Goal: Information Seeking & Learning: Check status

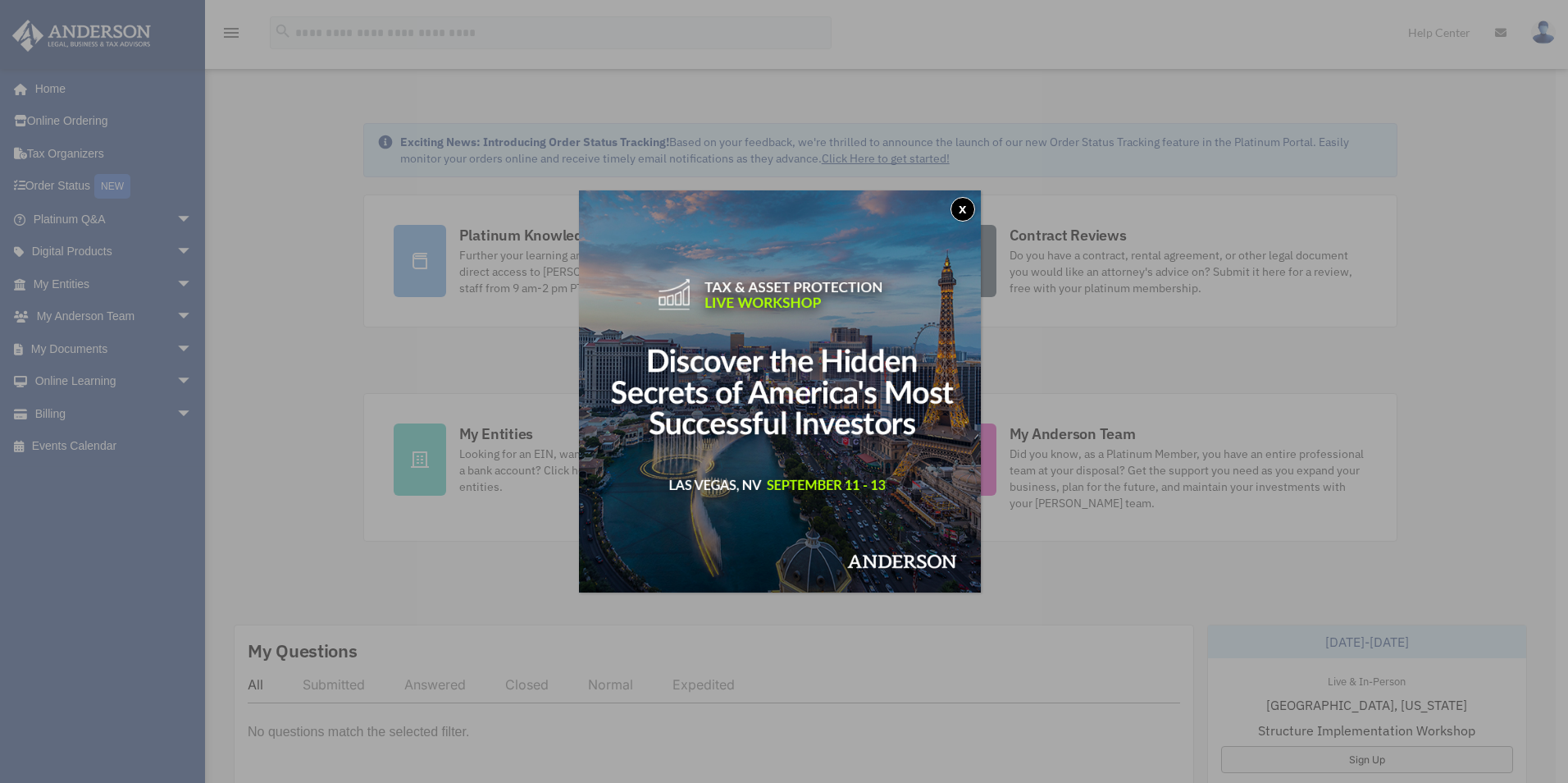
click at [971, 204] on button "x" at bounding box center [962, 209] width 25 height 25
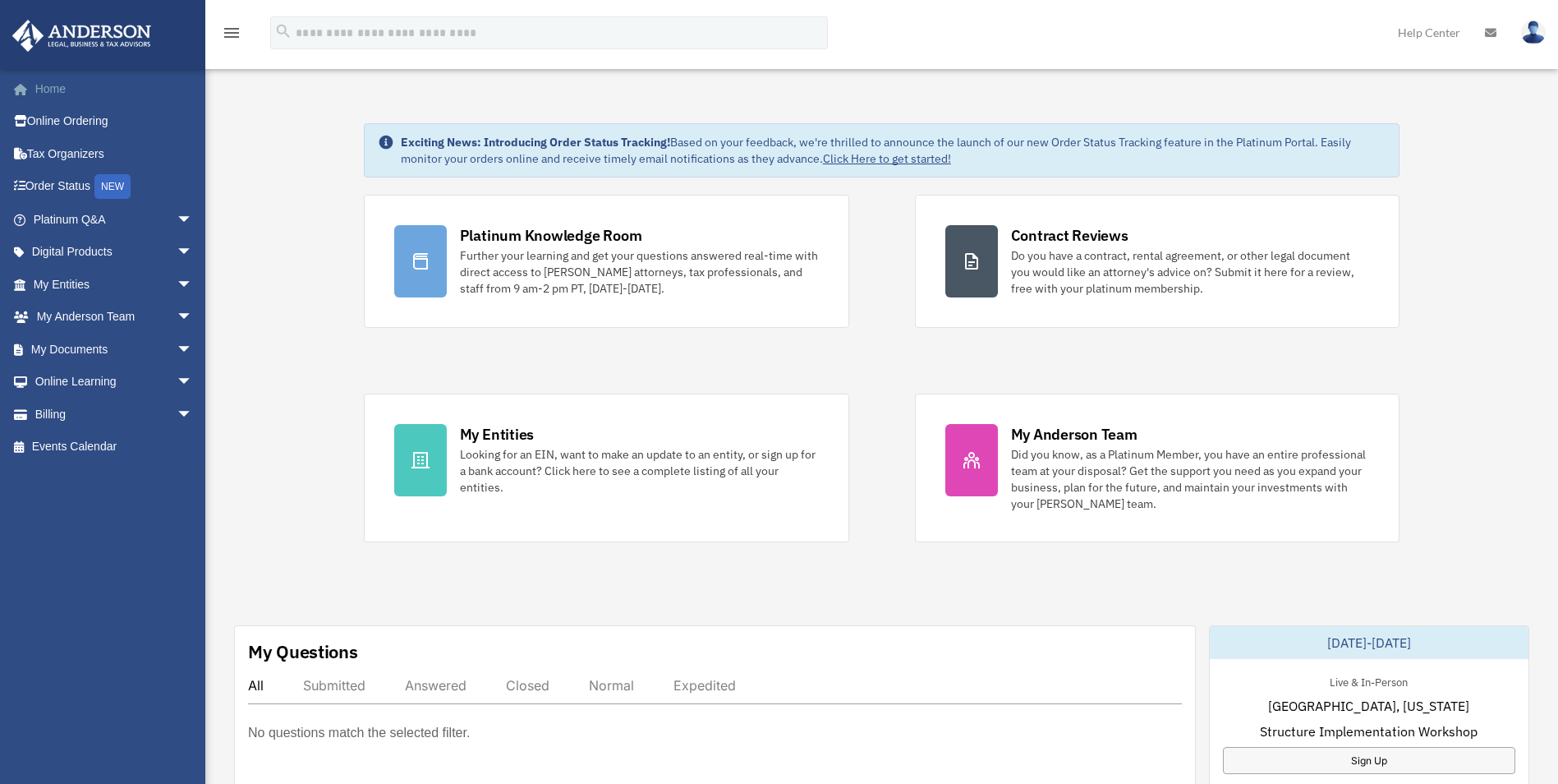
click at [66, 94] on link "Home" at bounding box center [115, 89] width 206 height 33
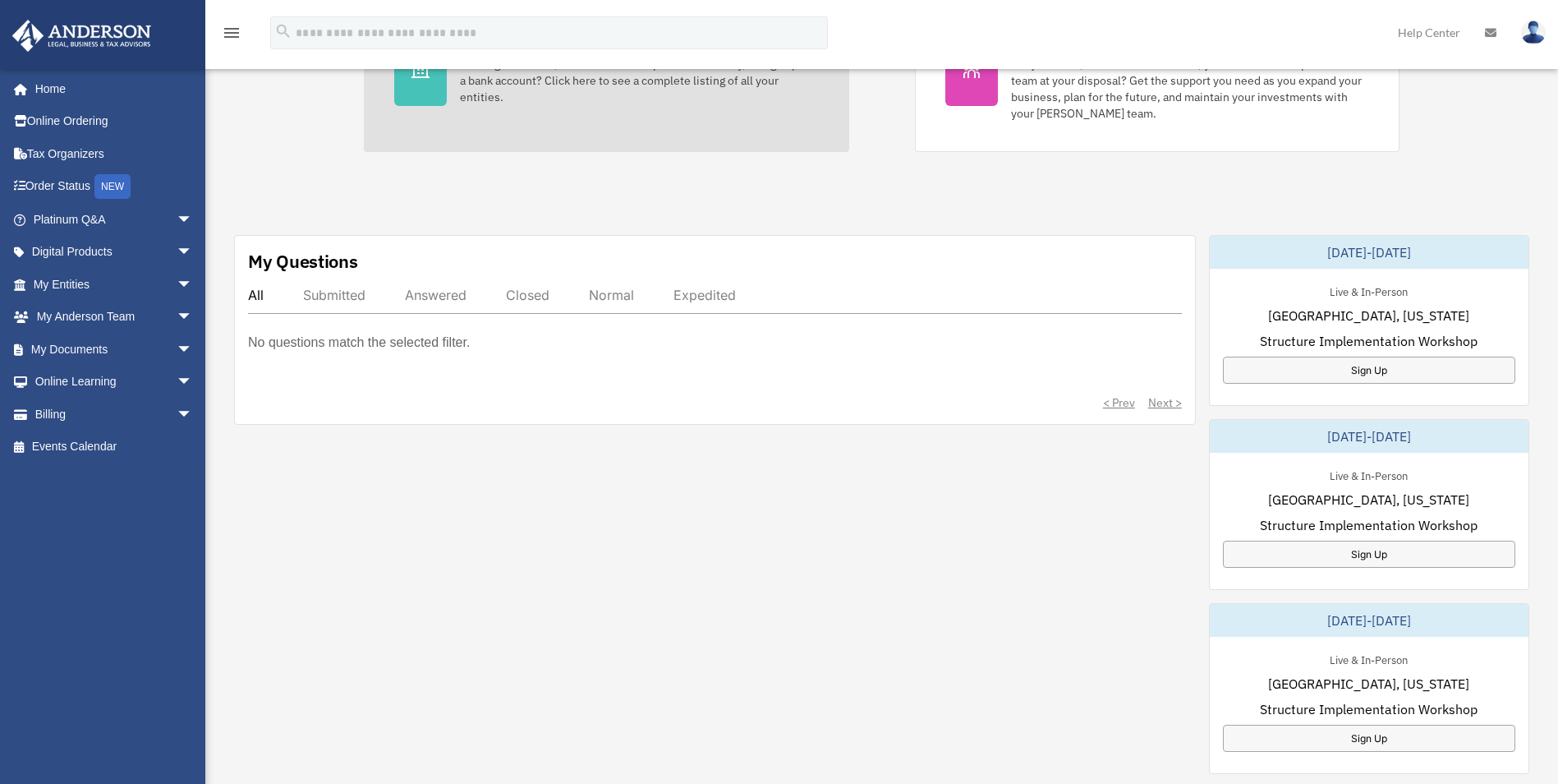
scroll to position [410, 0]
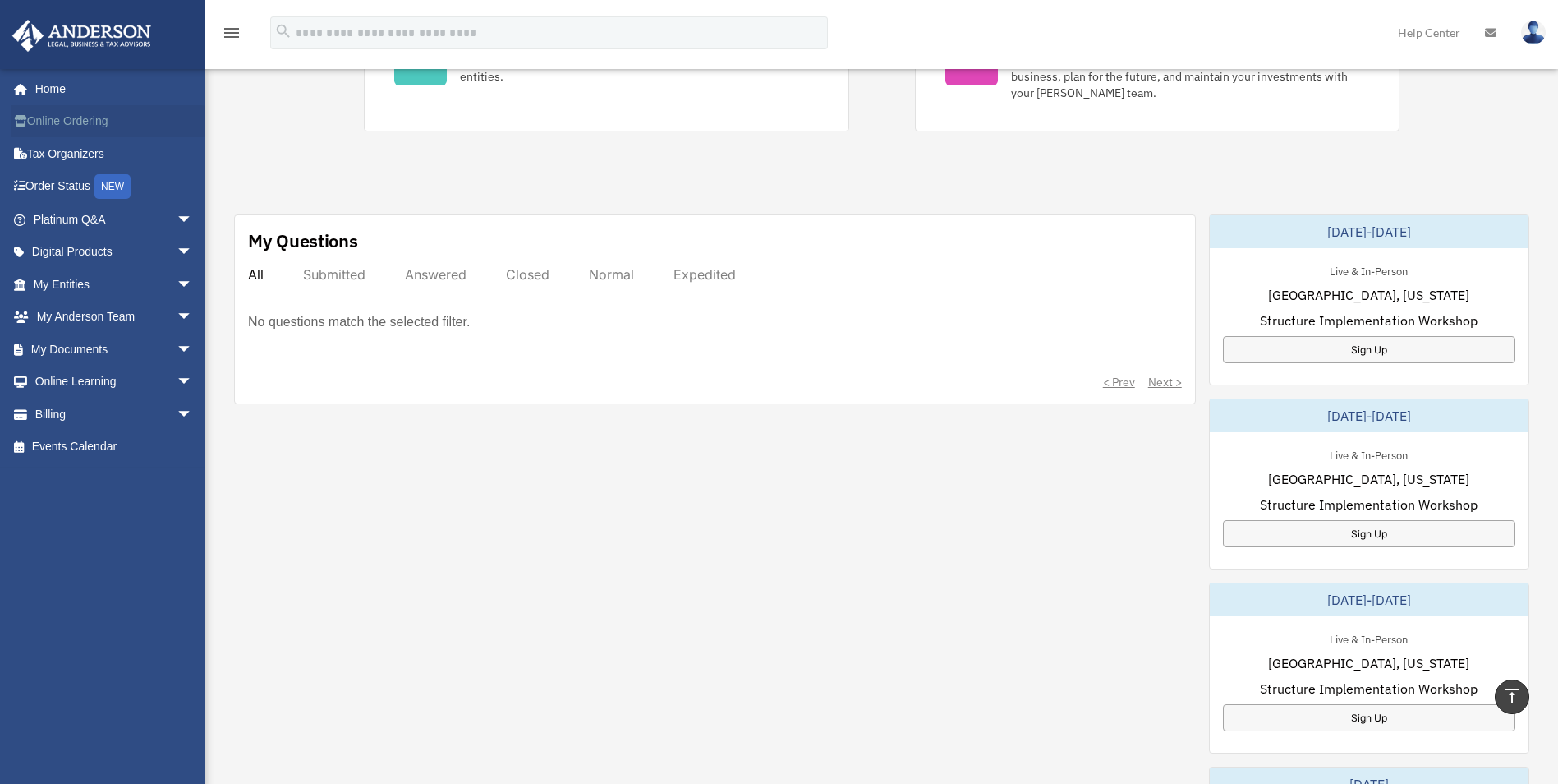
click at [63, 114] on link "Online Ordering" at bounding box center [115, 122] width 206 height 33
click at [53, 93] on link "Home" at bounding box center [115, 89] width 206 height 33
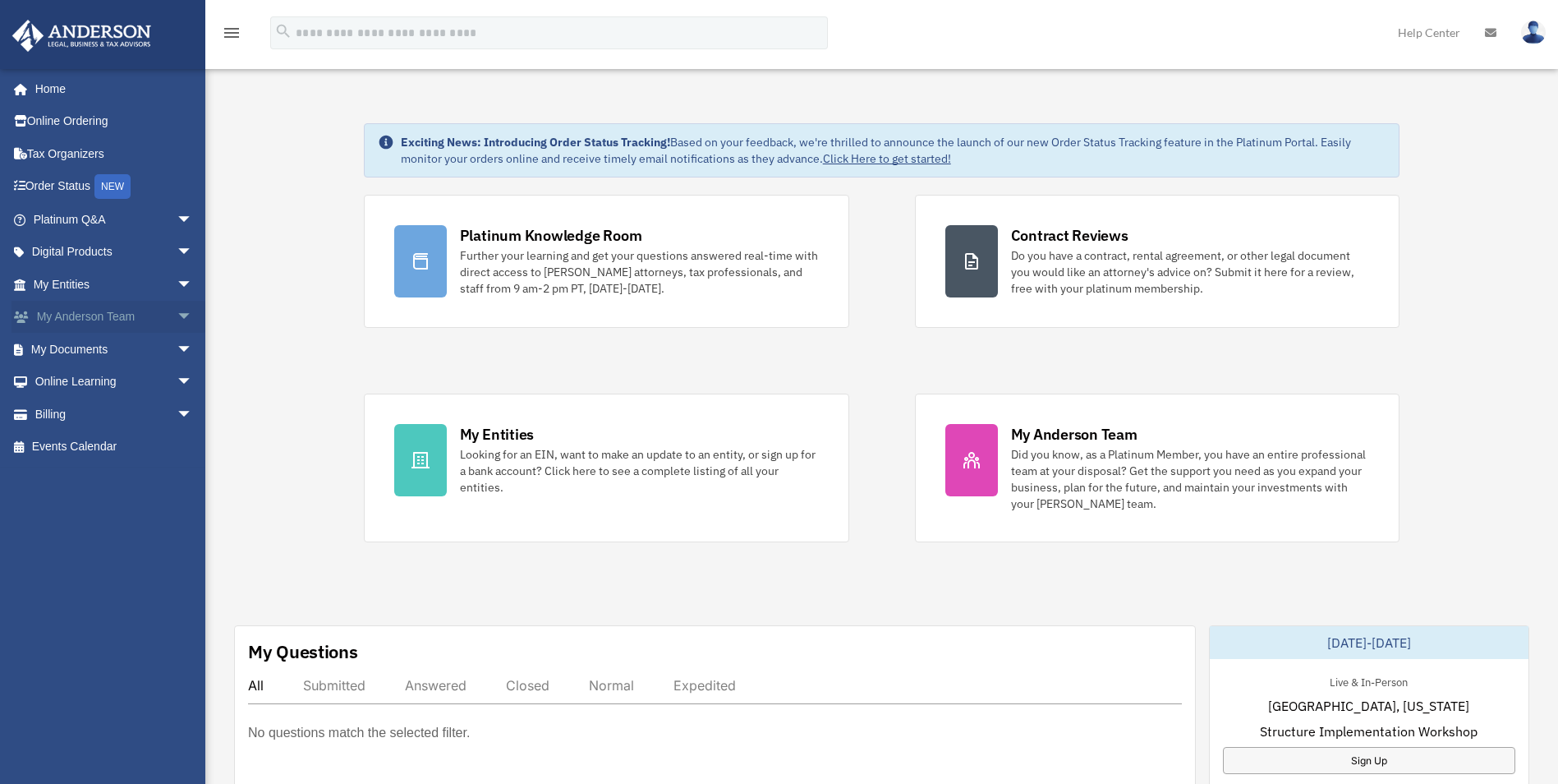
click at [77, 305] on link "My Anderson Team arrow_drop_down" at bounding box center [115, 317] width 206 height 33
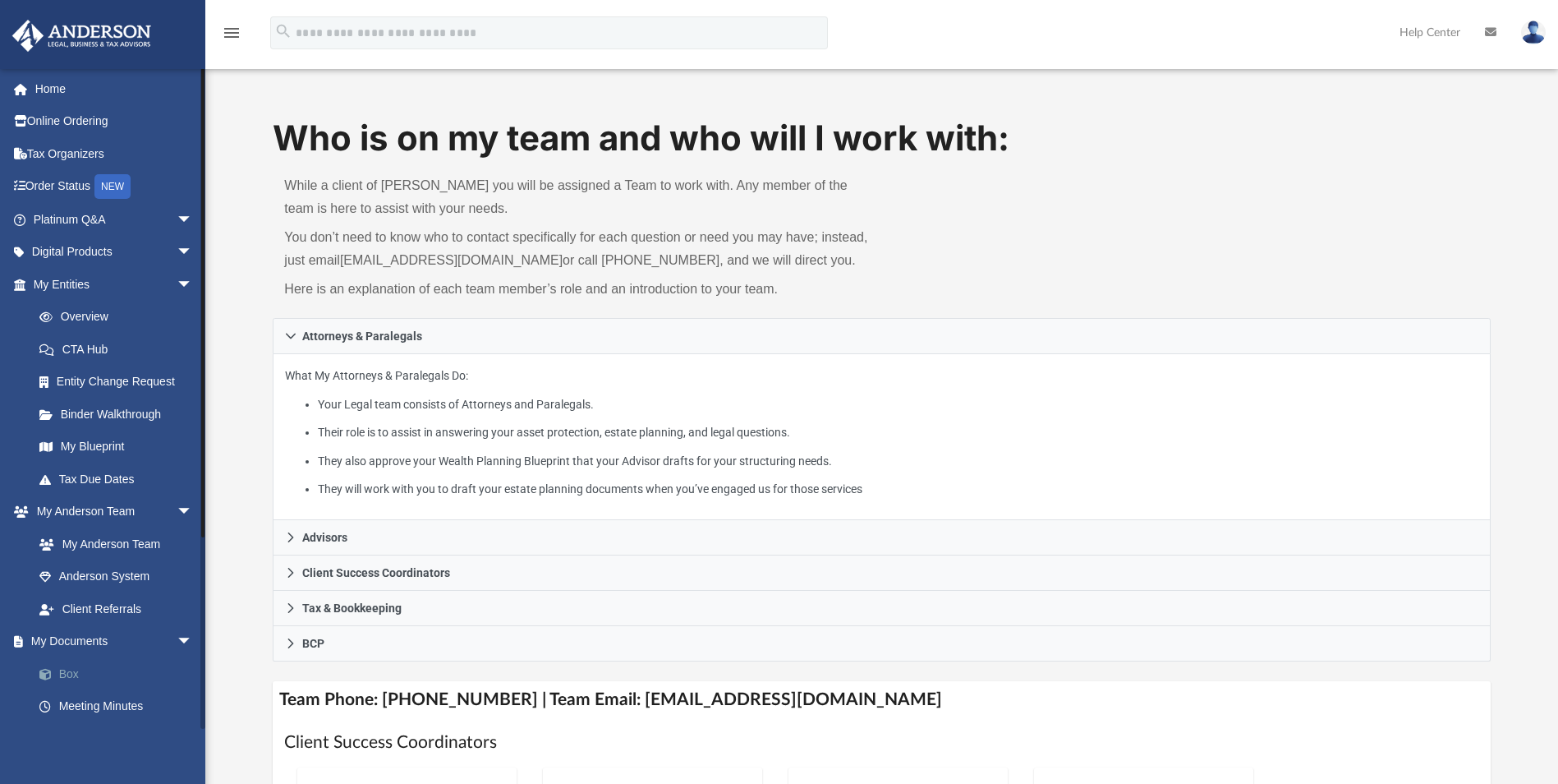
click at [144, 665] on link "Box" at bounding box center [120, 673] width 195 height 33
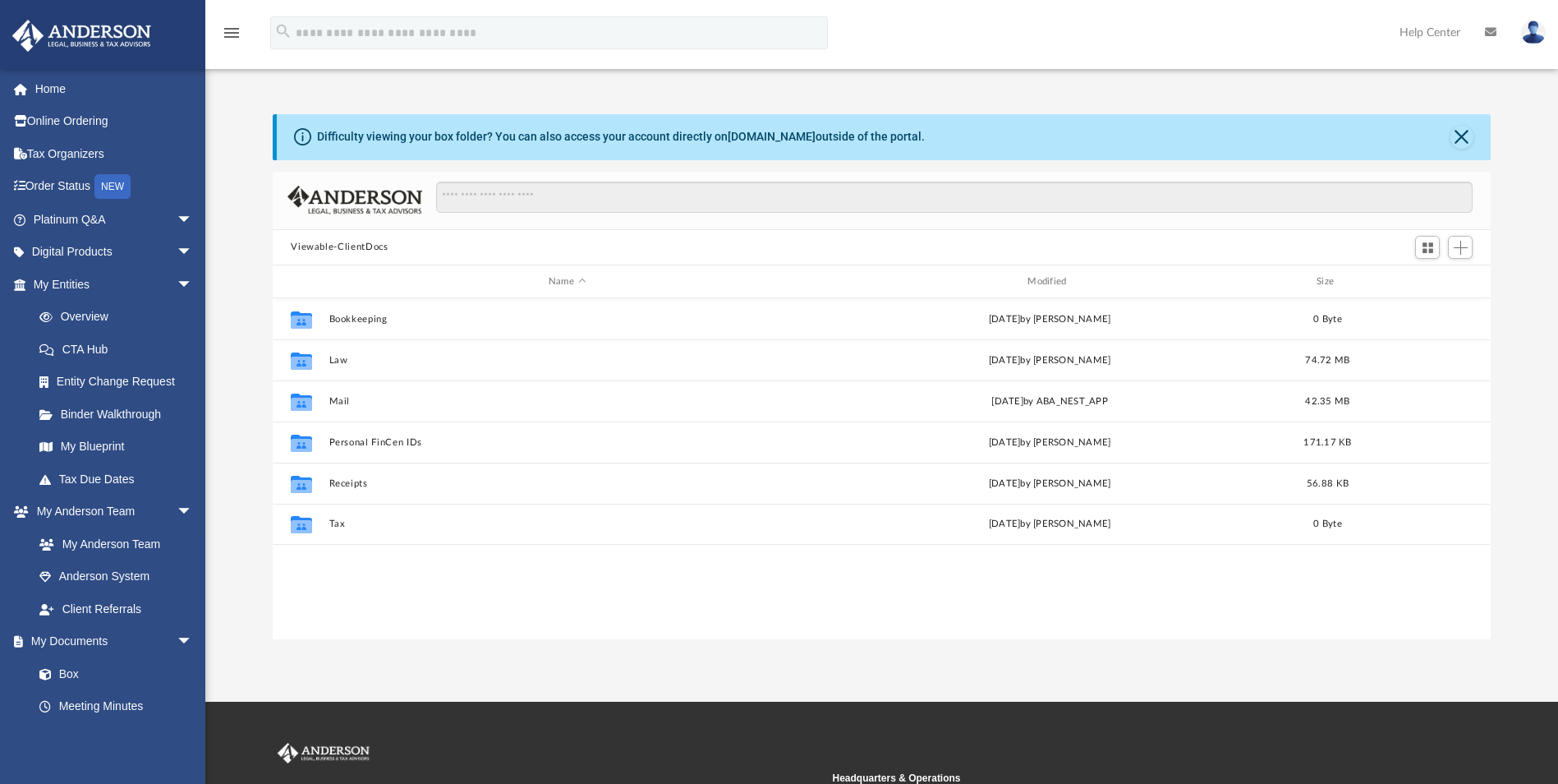
scroll to position [362, 1206]
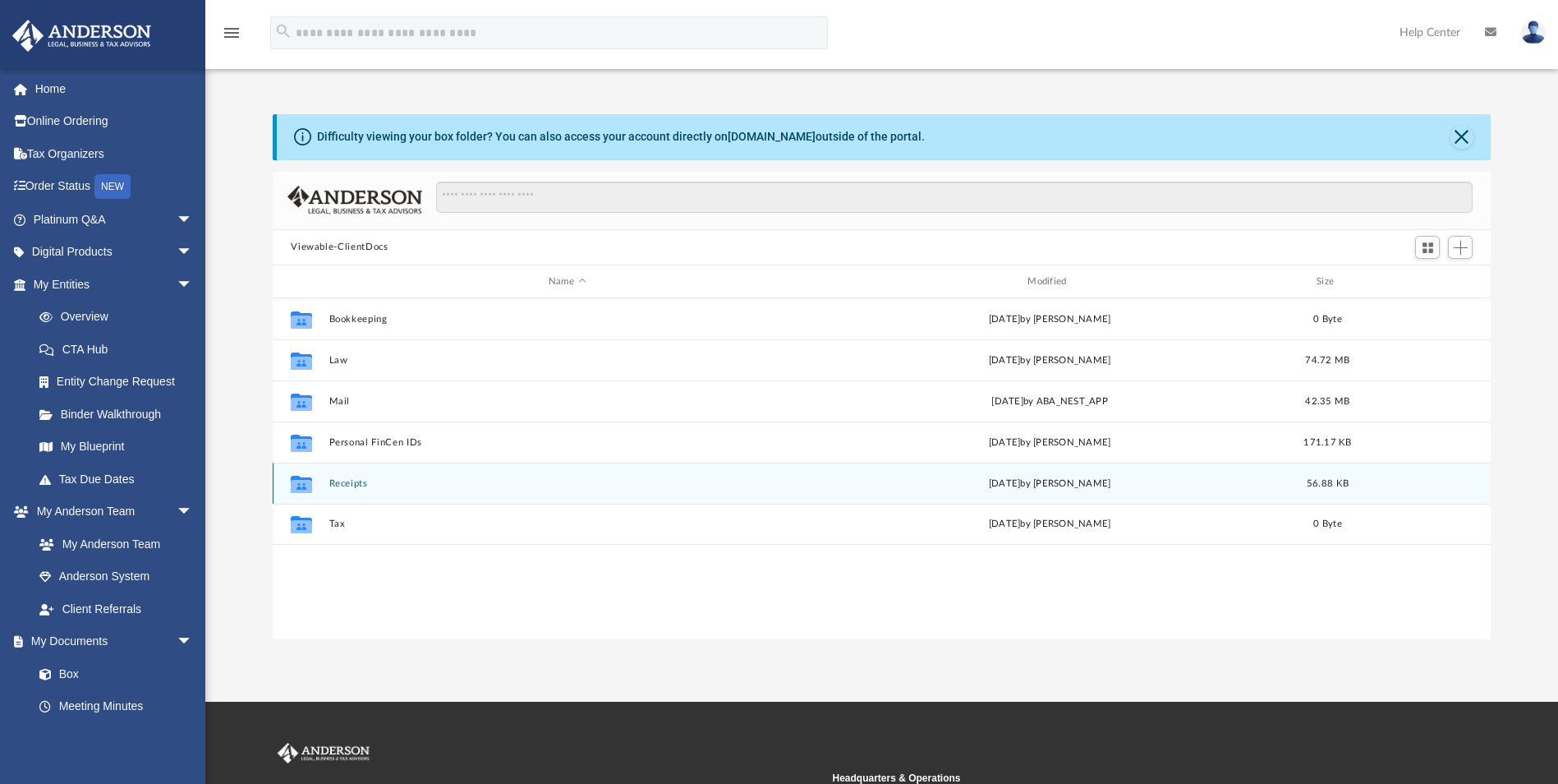
click at [341, 481] on button "Receipts" at bounding box center [567, 484] width 476 height 11
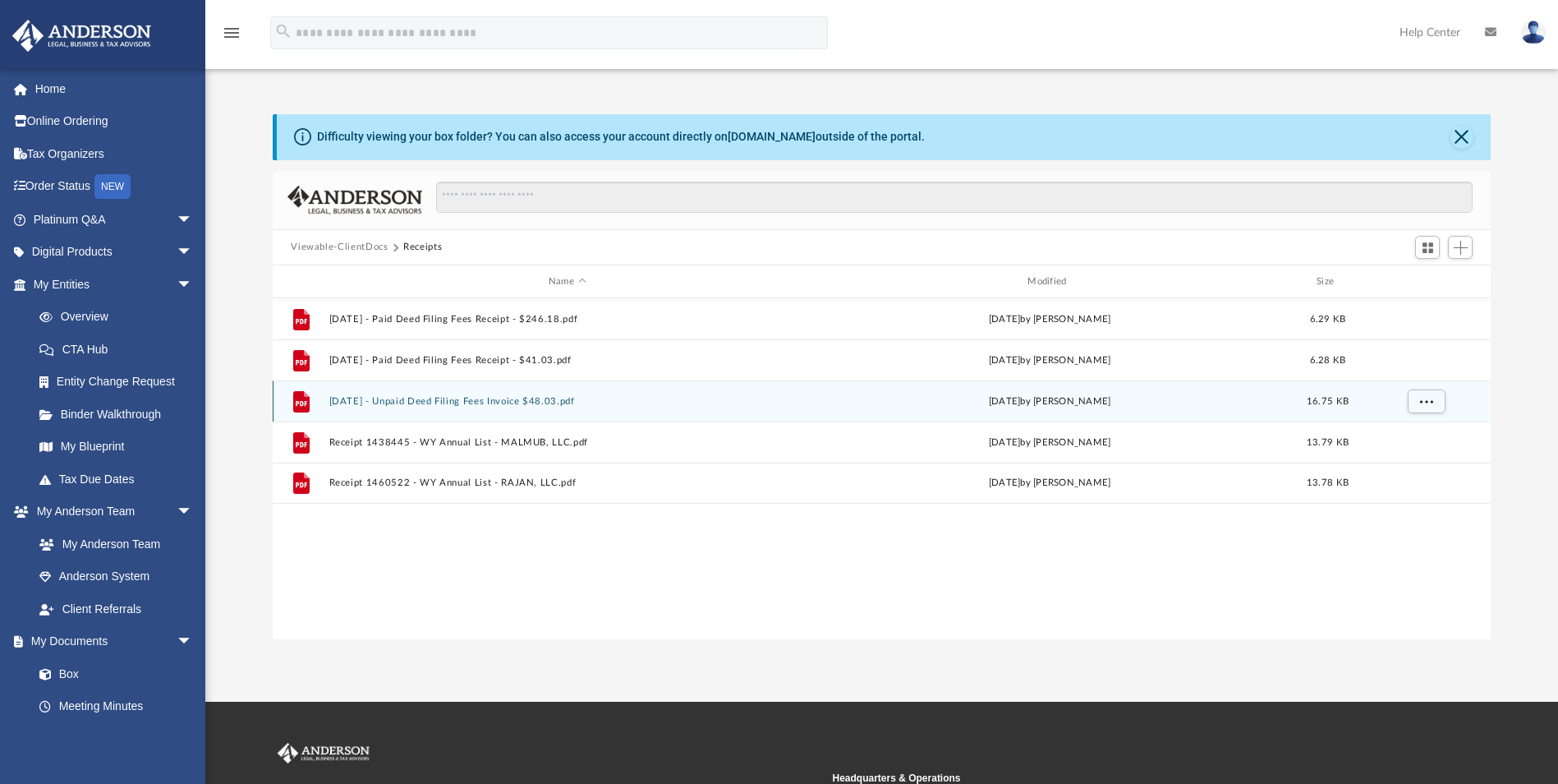
click at [513, 399] on button "2025.06.09 - Unpaid Deed Filing Fees Invoice $48.03.pdf" at bounding box center [567, 401] width 476 height 11
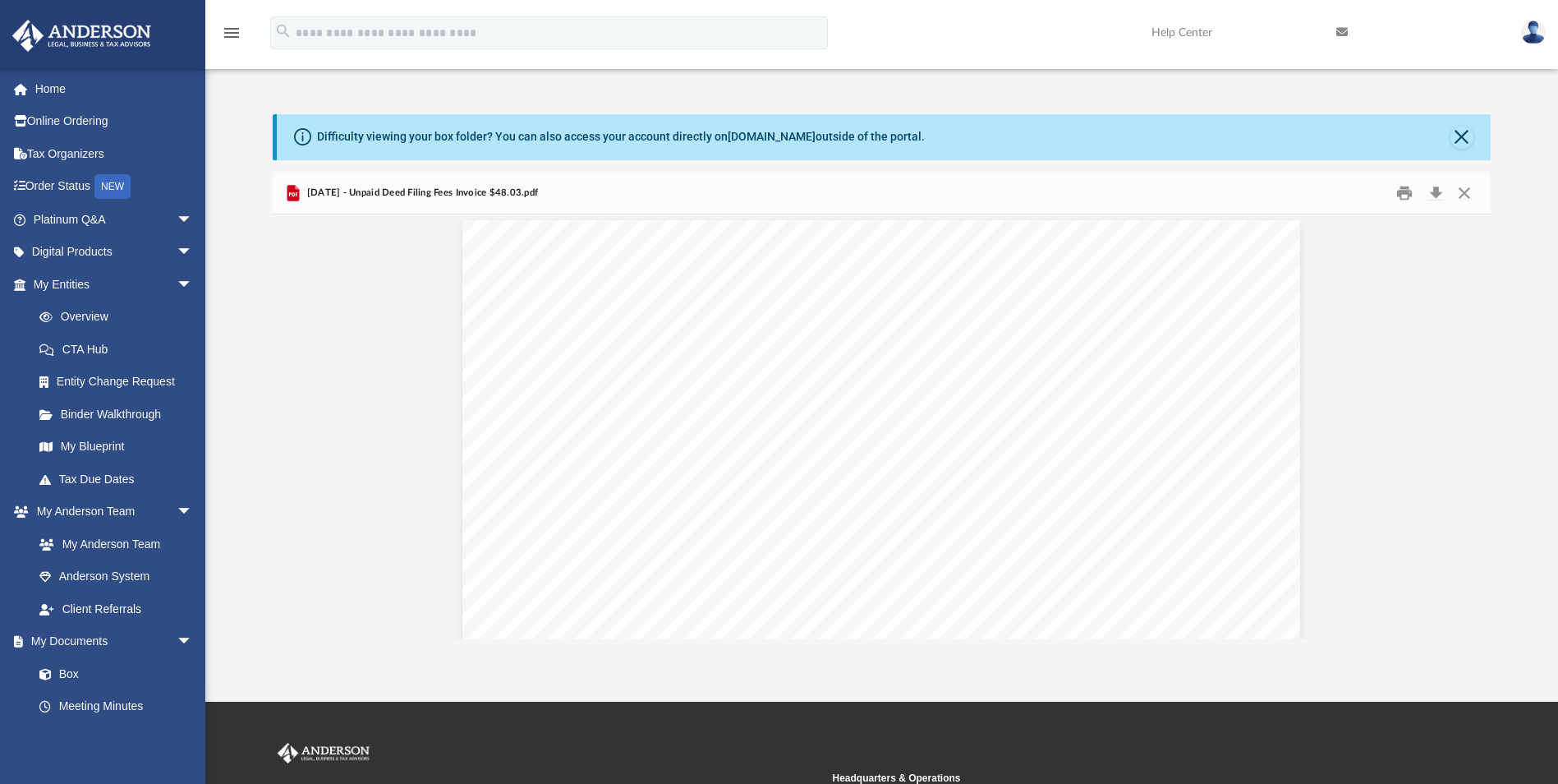
scroll to position [0, 0]
click at [80, 285] on link "My Entities arrow_drop_down" at bounding box center [115, 284] width 206 height 33
click at [86, 285] on link "My Entities arrow_drop_down" at bounding box center [115, 284] width 206 height 33
click at [87, 311] on link "Overview" at bounding box center [120, 317] width 195 height 33
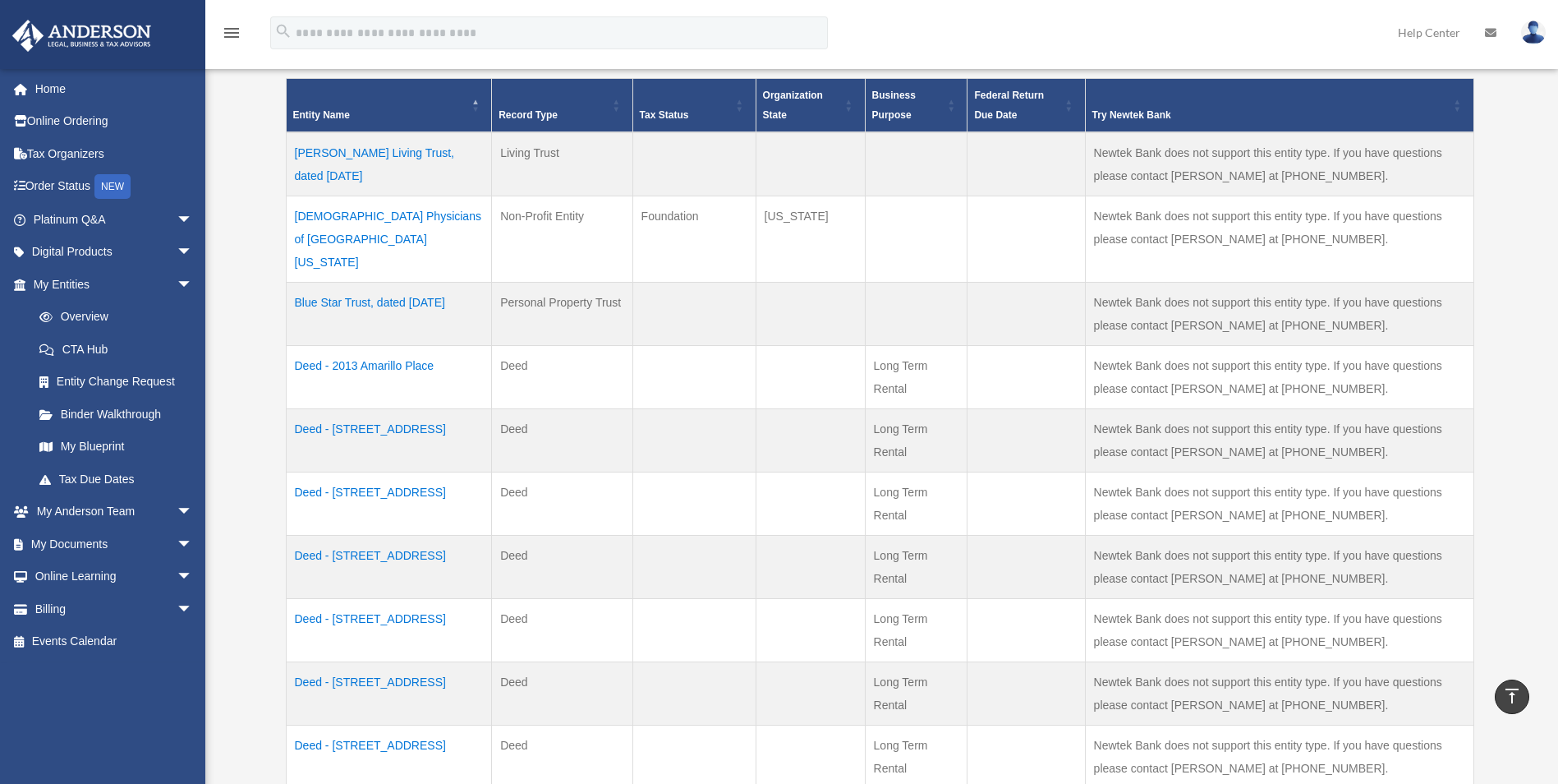
scroll to position [329, 0]
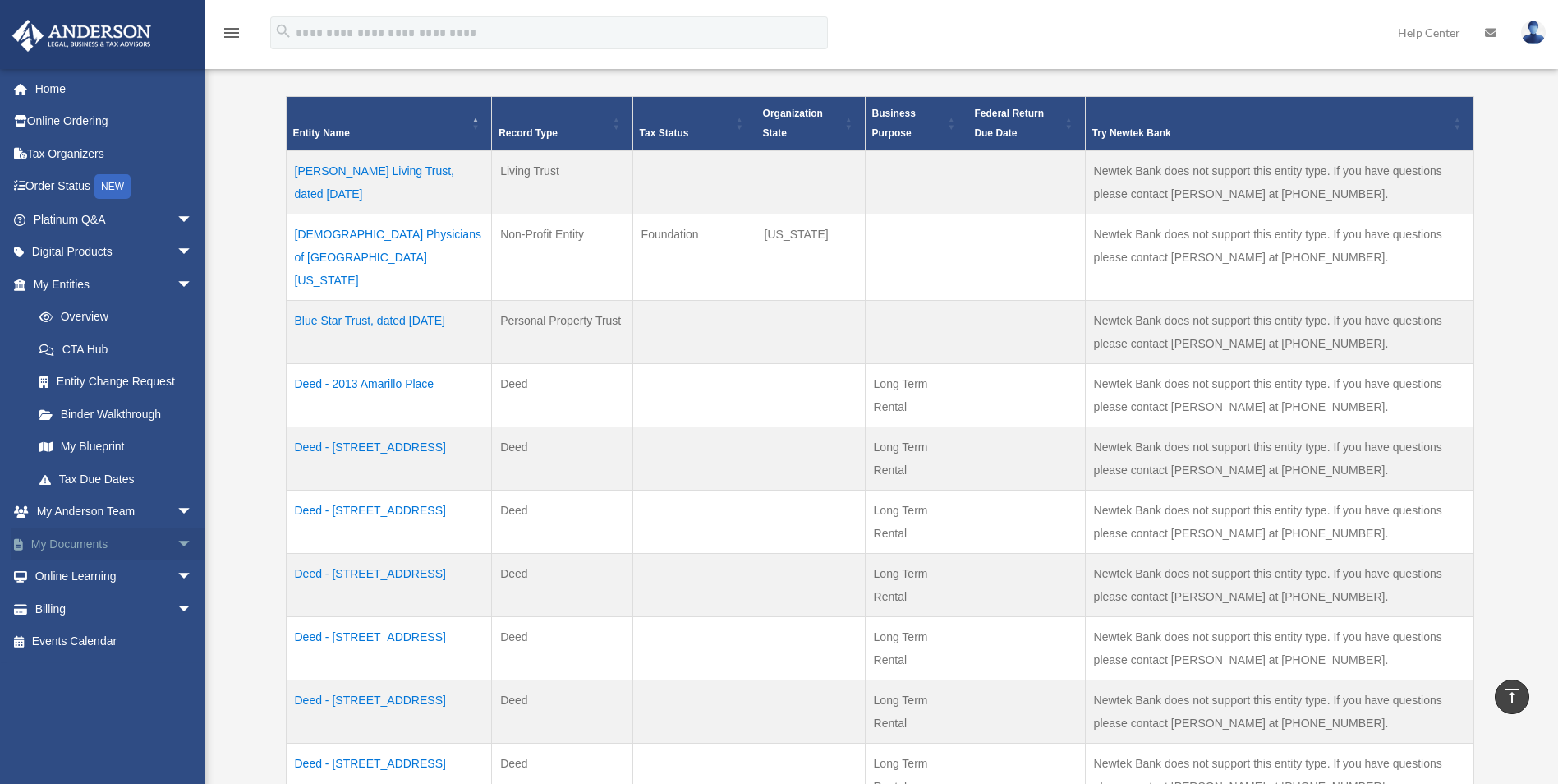
click at [90, 538] on link "My Documents arrow_drop_down" at bounding box center [115, 543] width 206 height 33
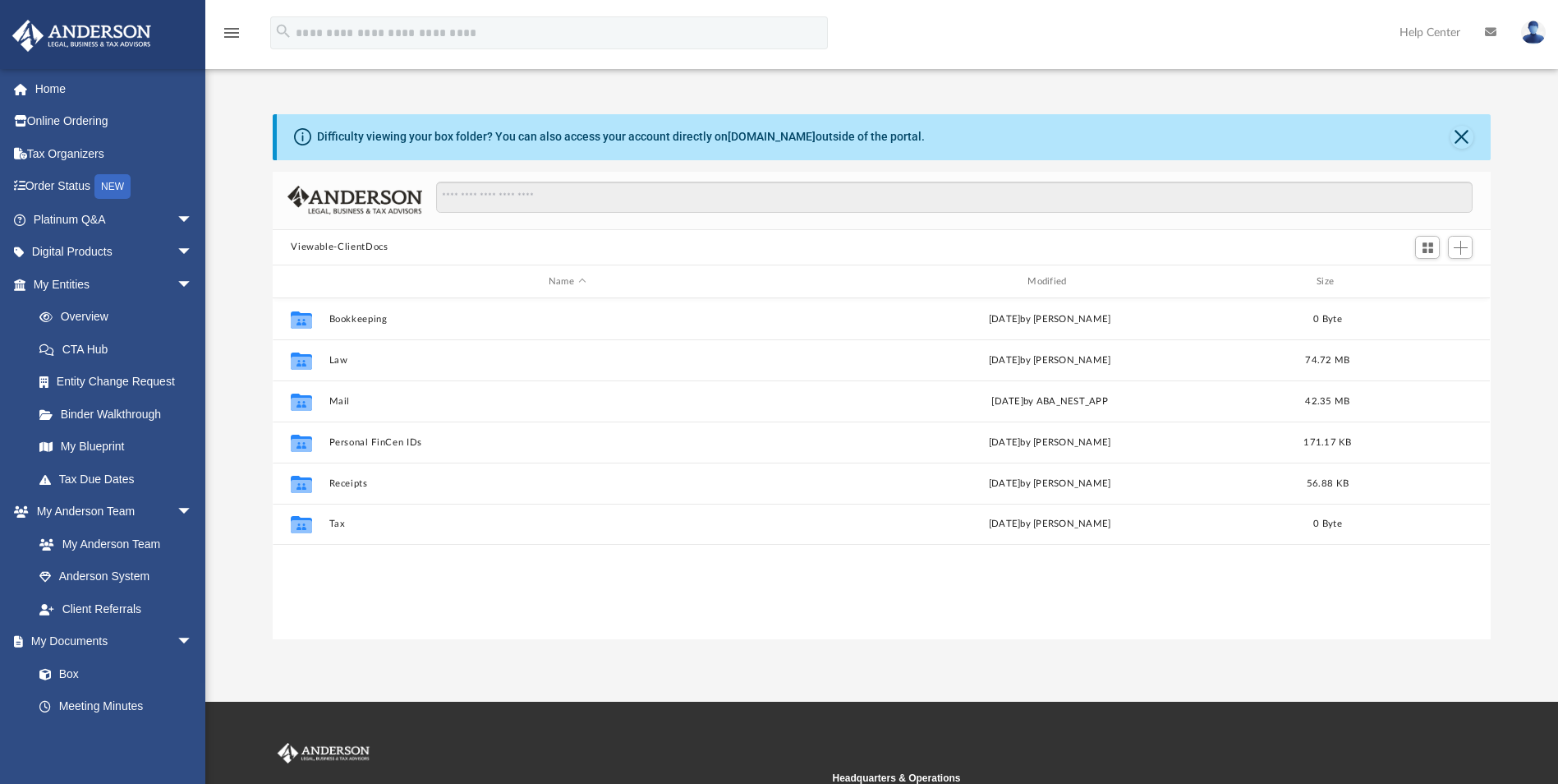
scroll to position [362, 1206]
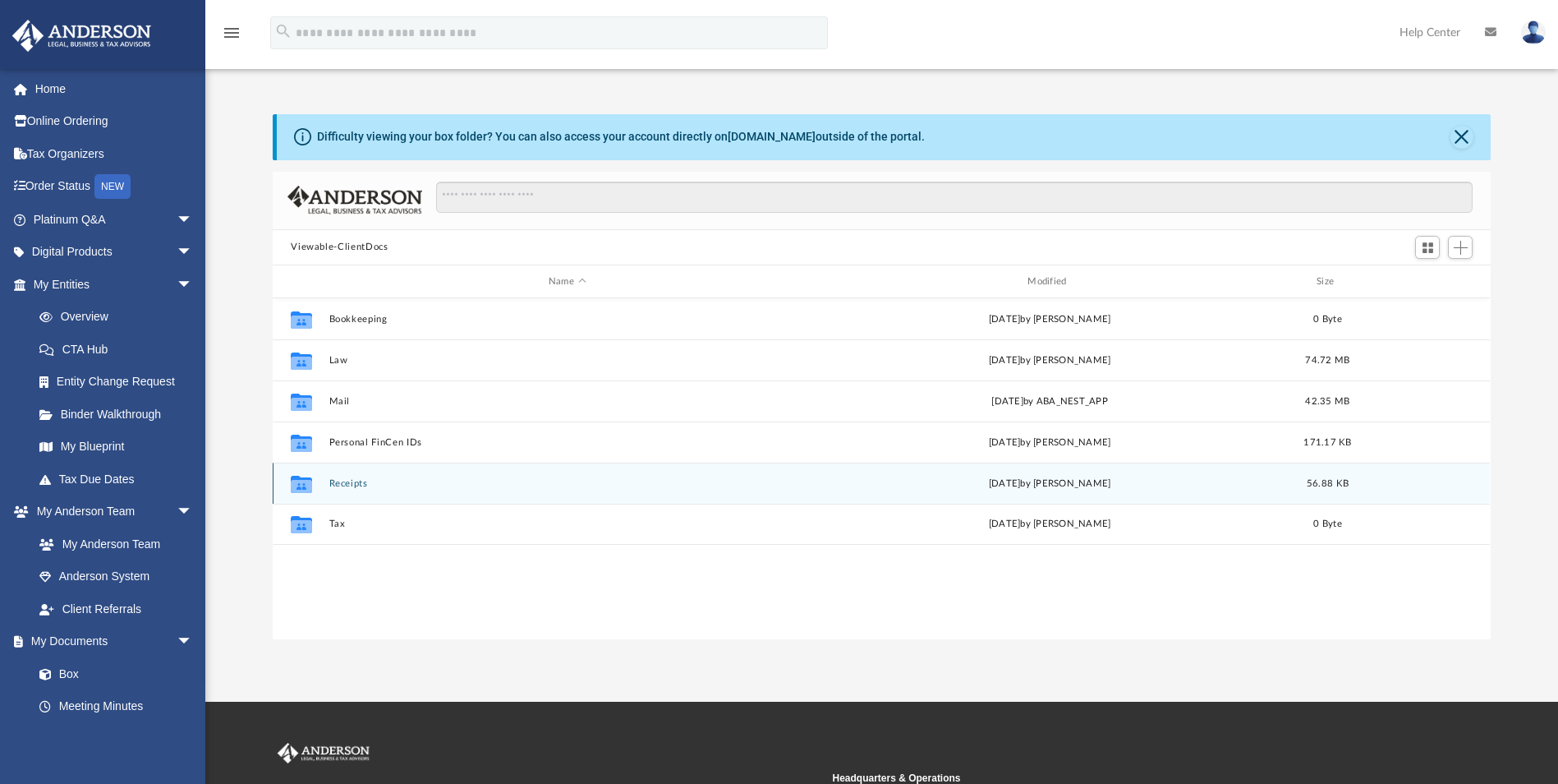
click at [346, 488] on button "Receipts" at bounding box center [567, 484] width 476 height 11
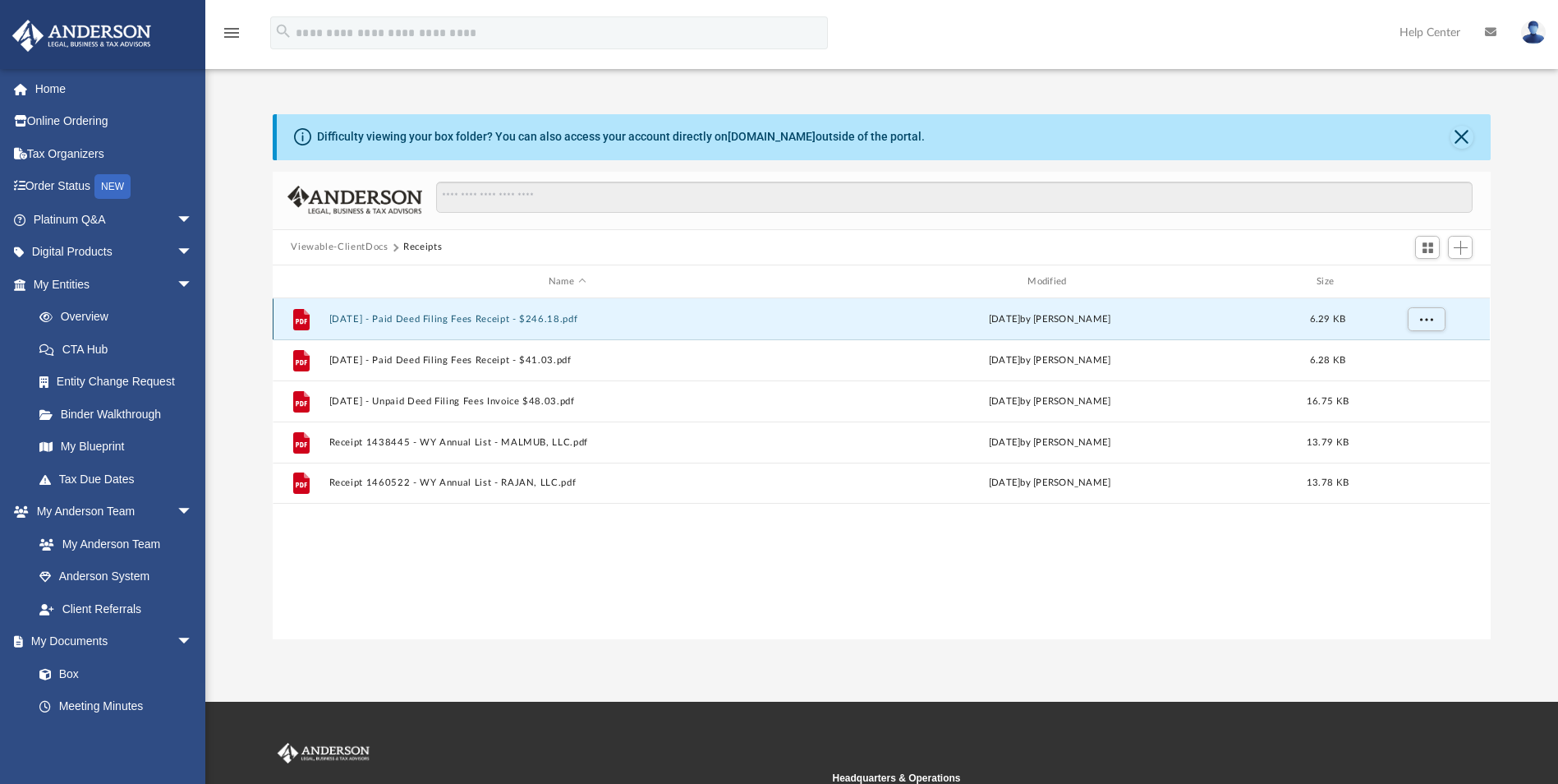
click at [529, 321] on button "2023.03.30 - Paid Deed Filing Fees Receipt - $246.18.pdf" at bounding box center [567, 319] width 476 height 11
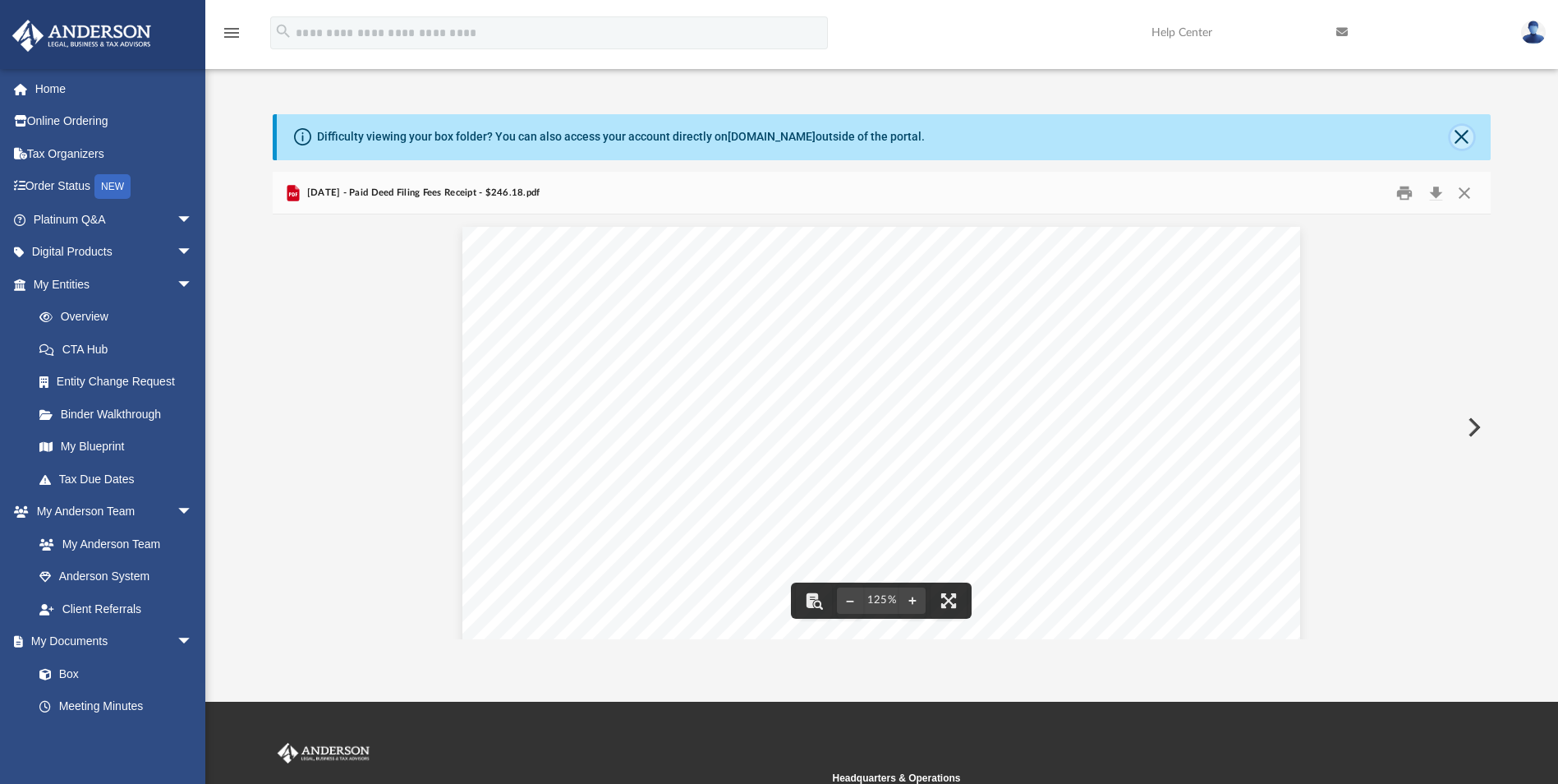
click at [1459, 129] on button "Close" at bounding box center [1462, 137] width 23 height 23
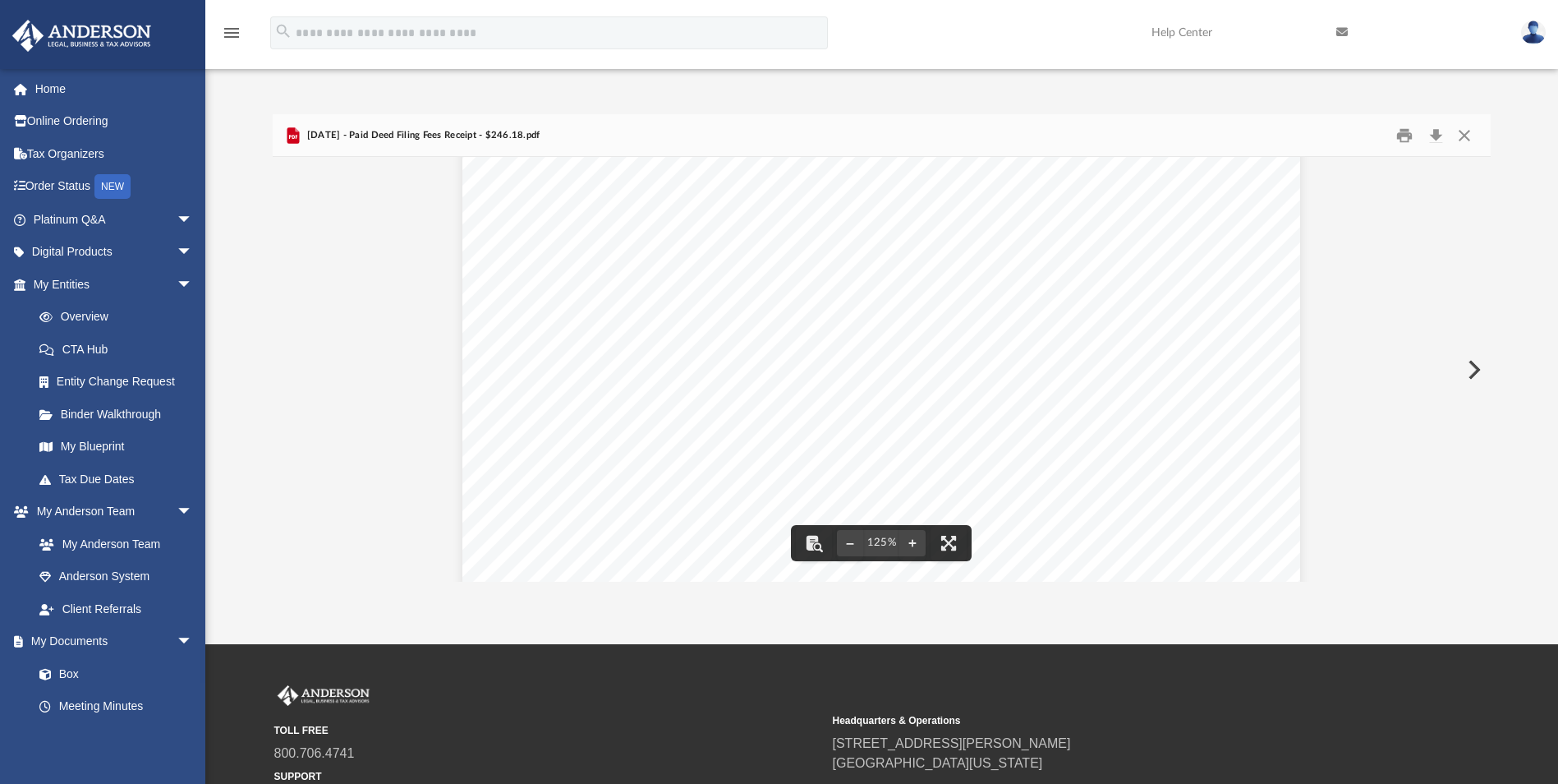
scroll to position [0, 0]
click at [1469, 133] on button "Close" at bounding box center [1464, 135] width 30 height 26
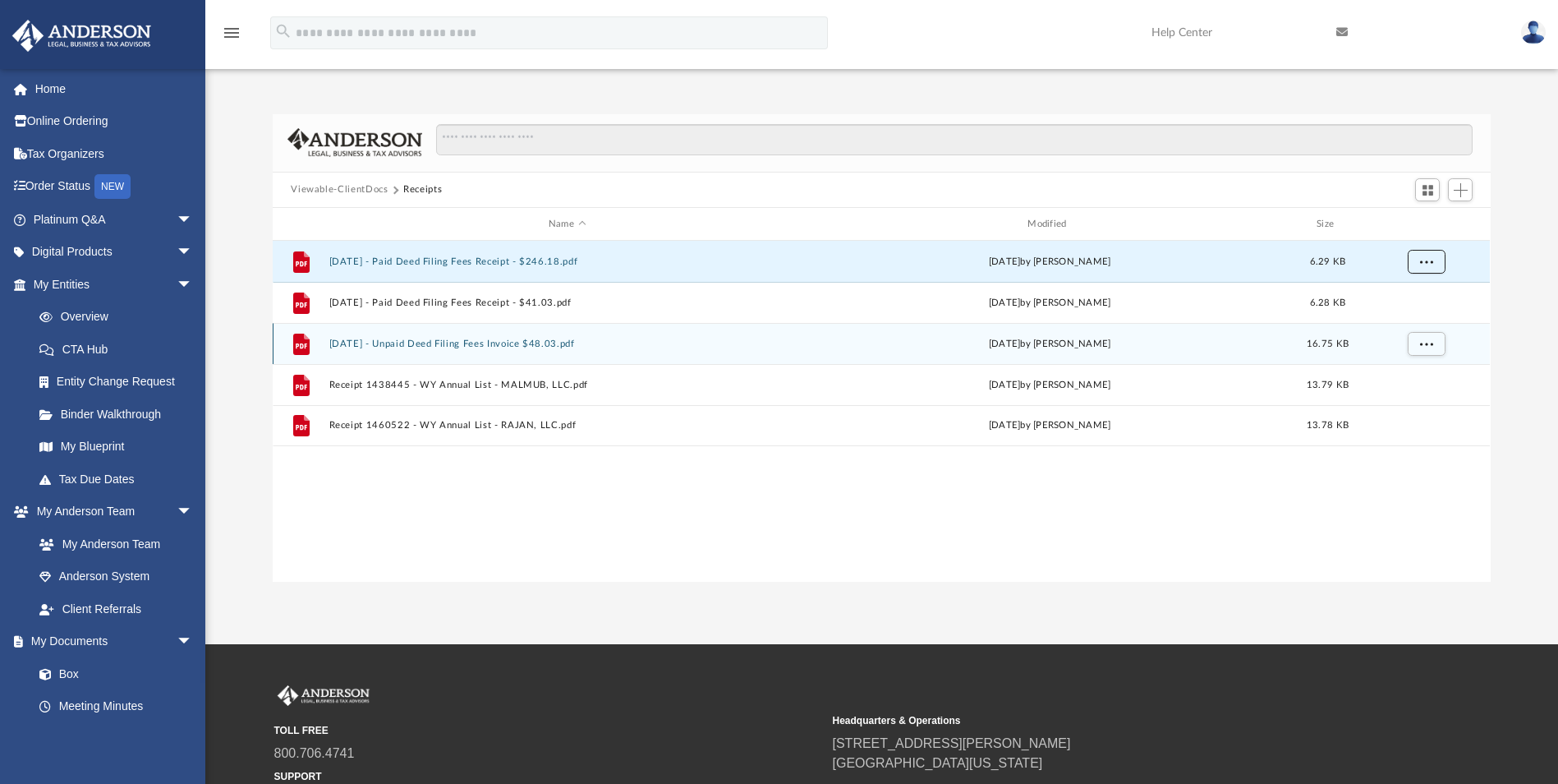
drag, startPoint x: 1436, startPoint y: 257, endPoint x: 1008, endPoint y: 340, distance: 436.0
click at [1008, 340] on div "File 2023.03.30 - Paid Deed Filing Fees Receipt - $246.18.pdf Thu Mar 30 2023 b…" at bounding box center [881, 343] width 1217 height 205
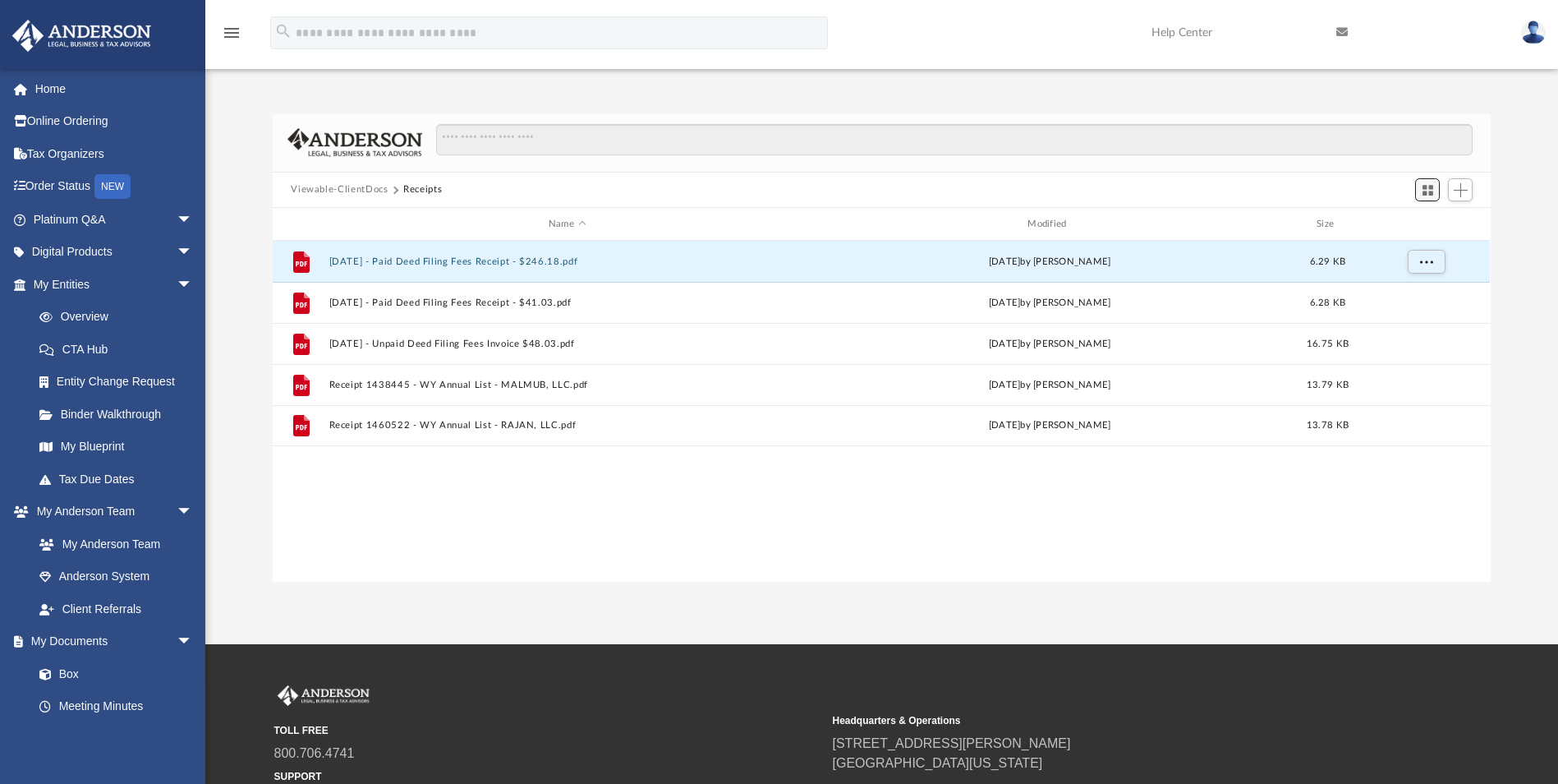
click at [1429, 183] on span "Switch to Grid View" at bounding box center [1428, 190] width 14 height 14
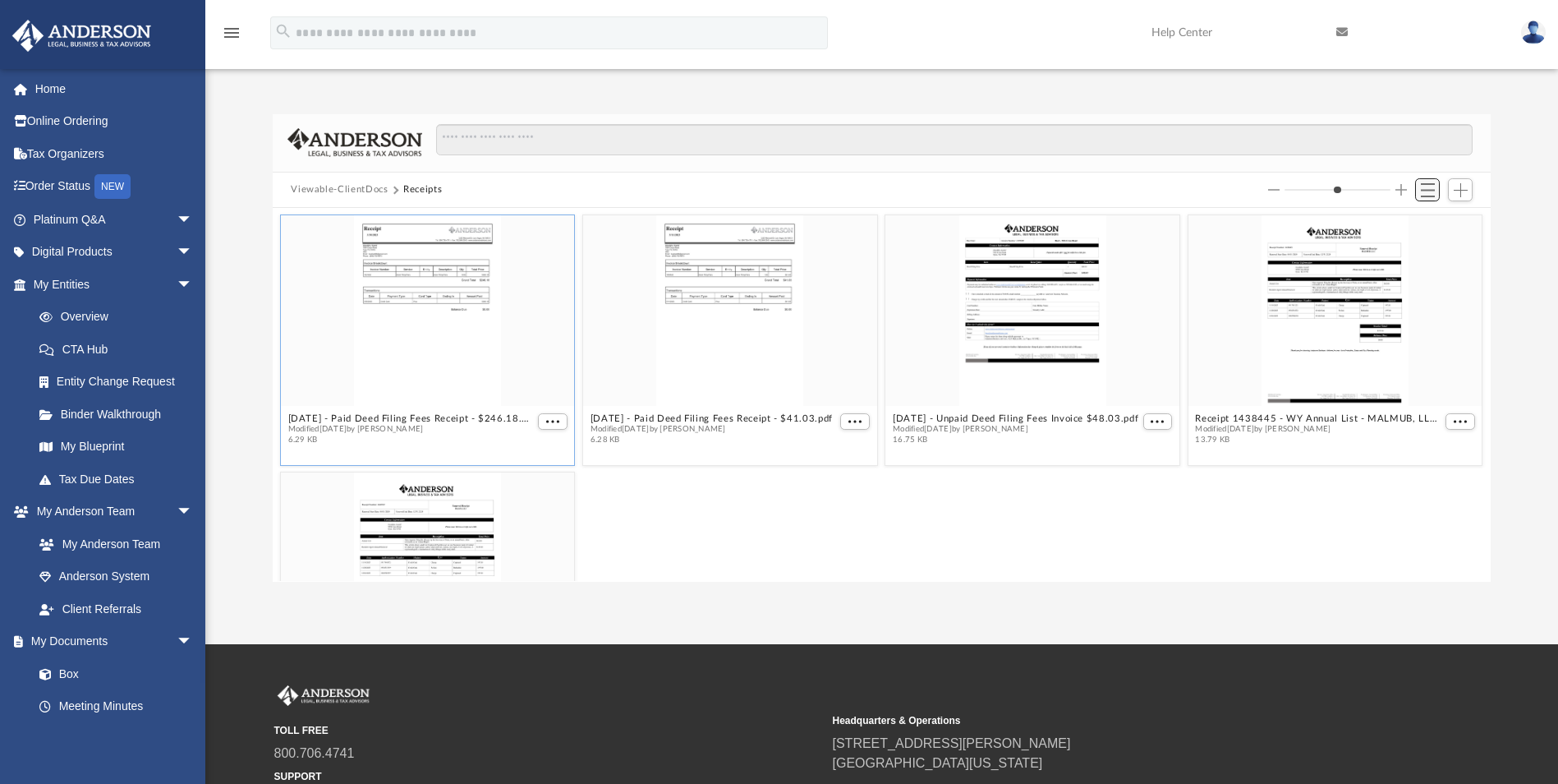
click at [1425, 192] on span "Switch to List View" at bounding box center [1428, 190] width 14 height 14
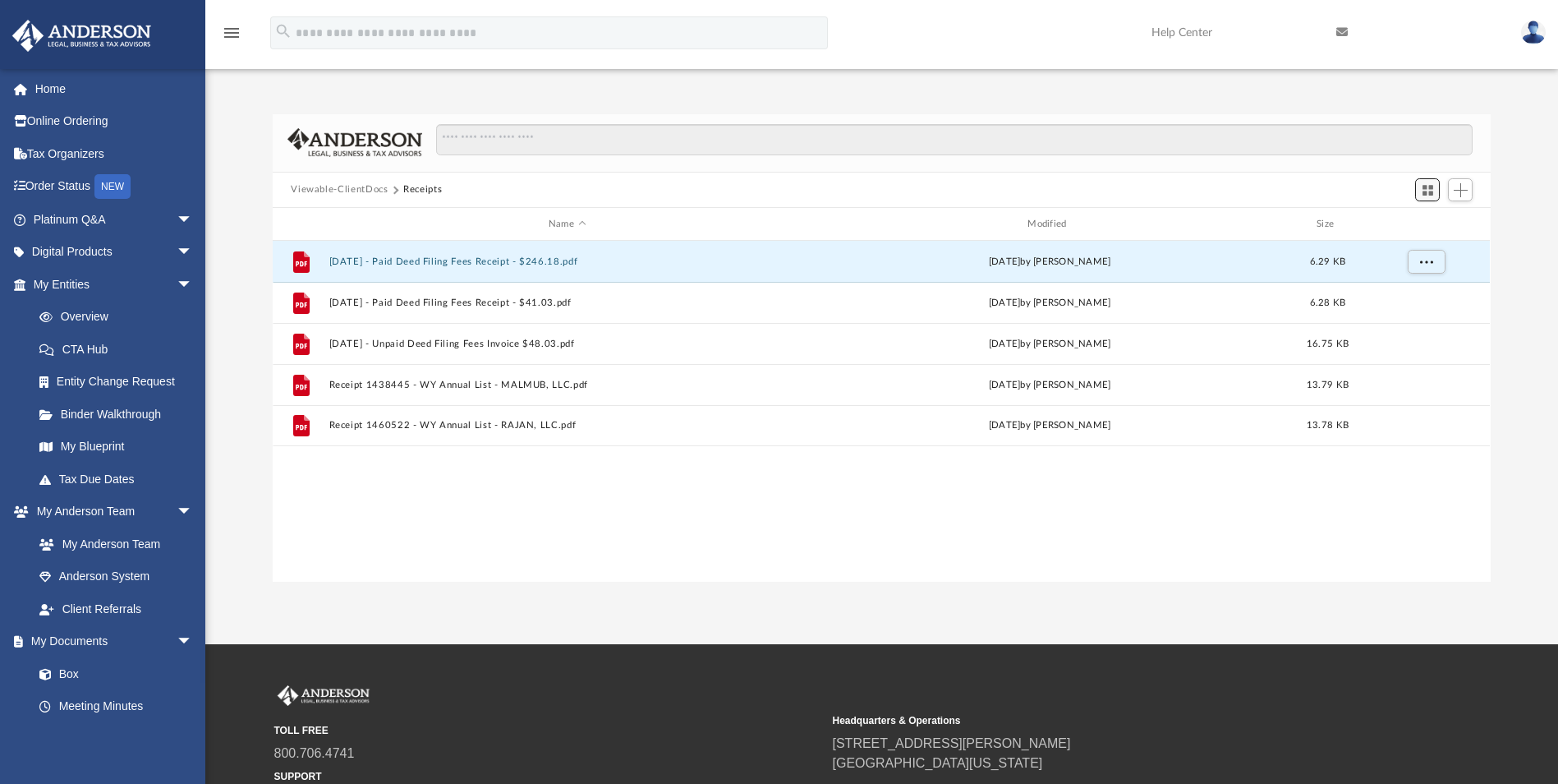
scroll to position [362, 1206]
click at [413, 186] on button "Receipts" at bounding box center [422, 189] width 38 height 14
click at [70, 276] on link "My Entities arrow_drop_down" at bounding box center [115, 284] width 206 height 33
click at [92, 315] on link "Overview" at bounding box center [120, 317] width 195 height 33
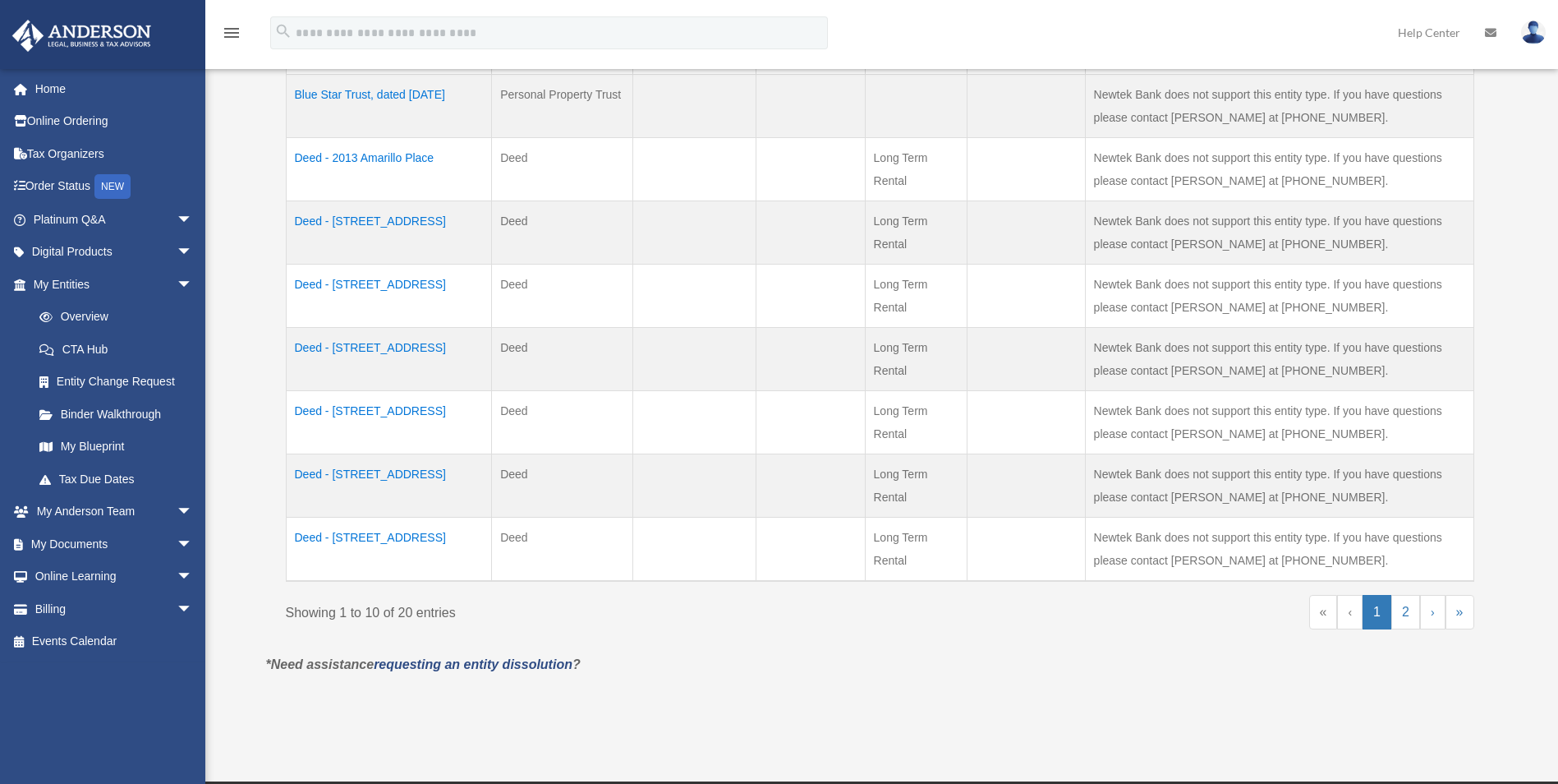
scroll to position [575, 0]
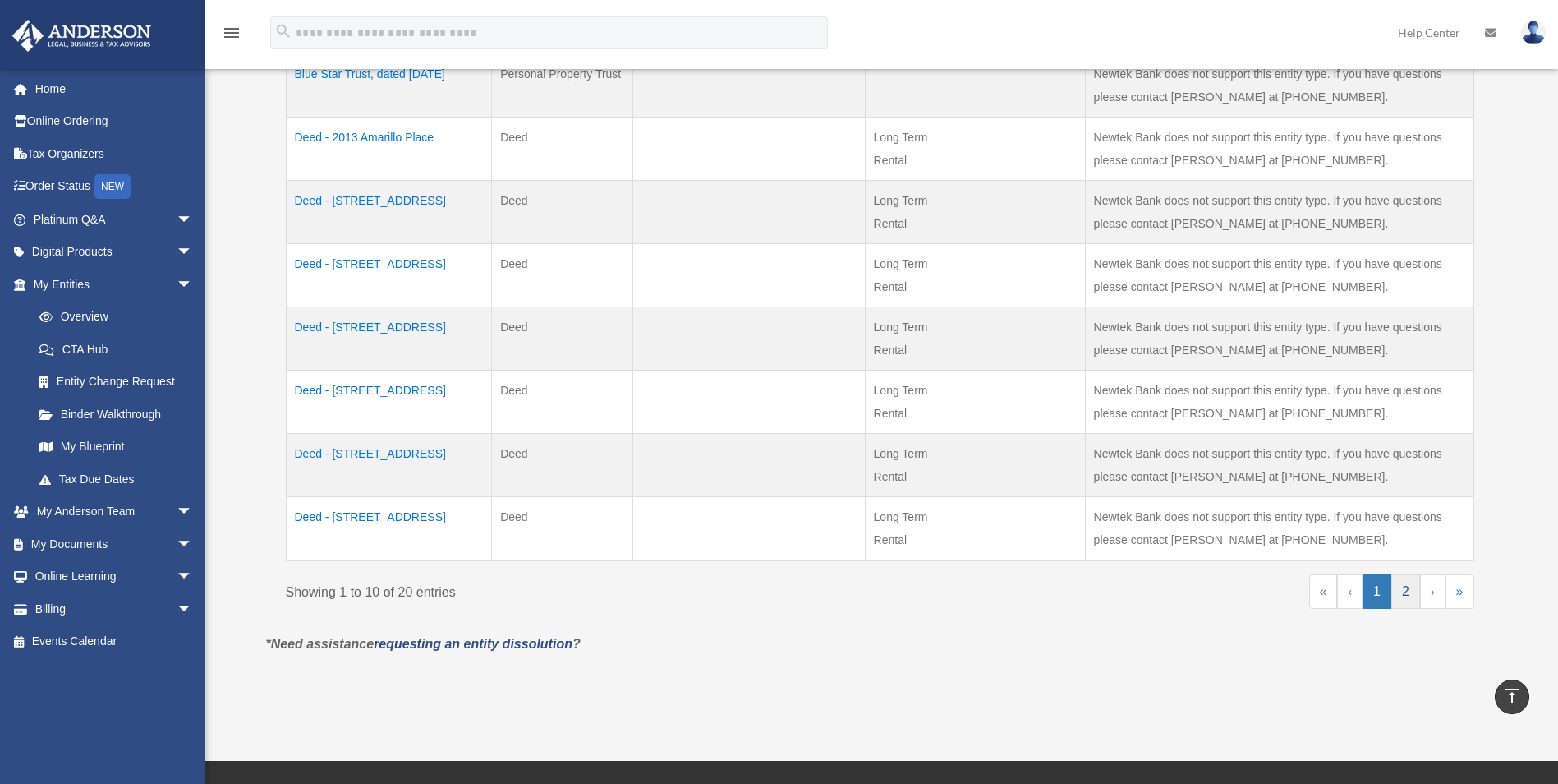
click at [1405, 574] on link "2" at bounding box center [1406, 591] width 29 height 35
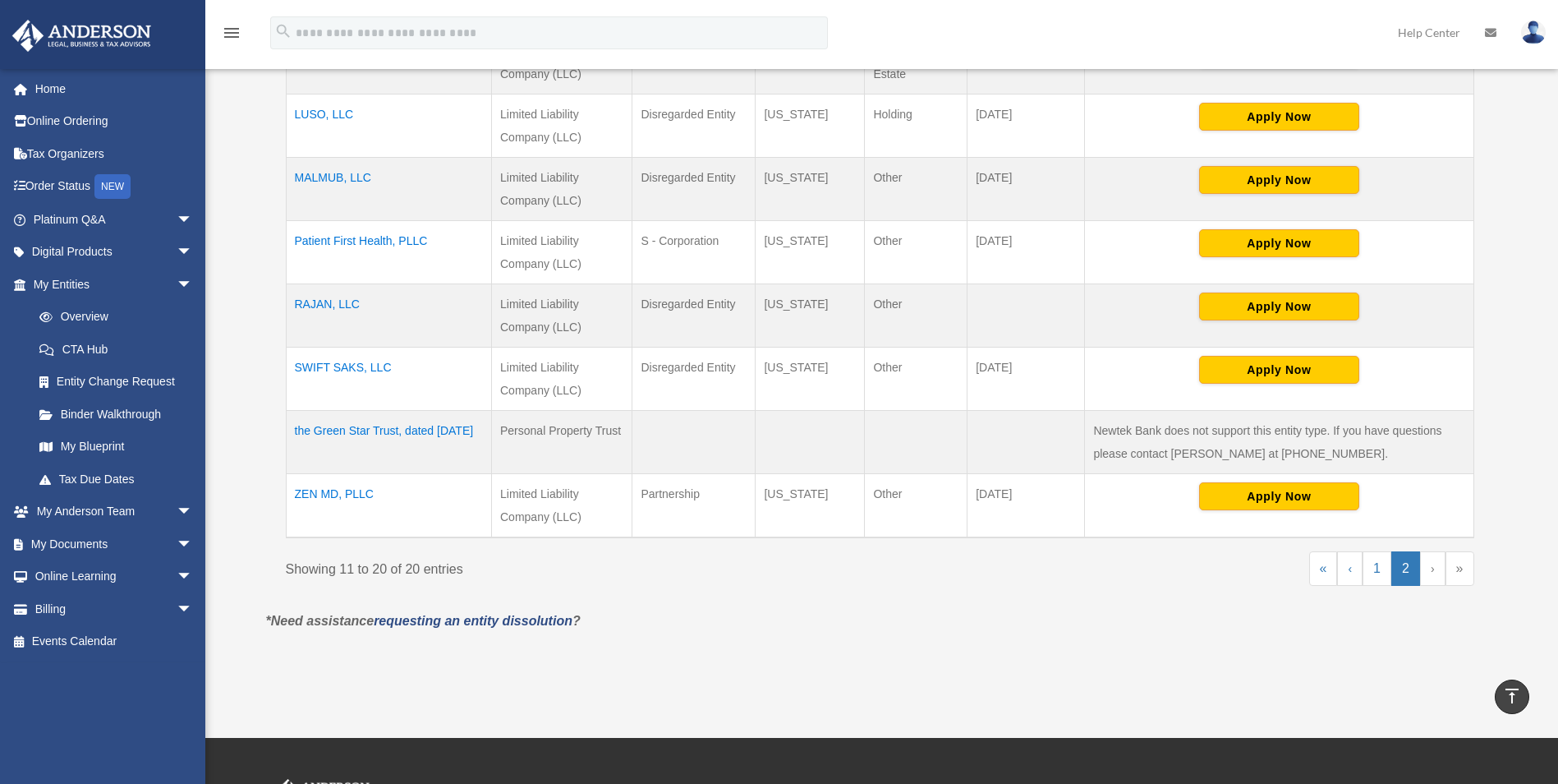
click at [315, 489] on td "ZEN MD, PLLC" at bounding box center [389, 505] width 206 height 64
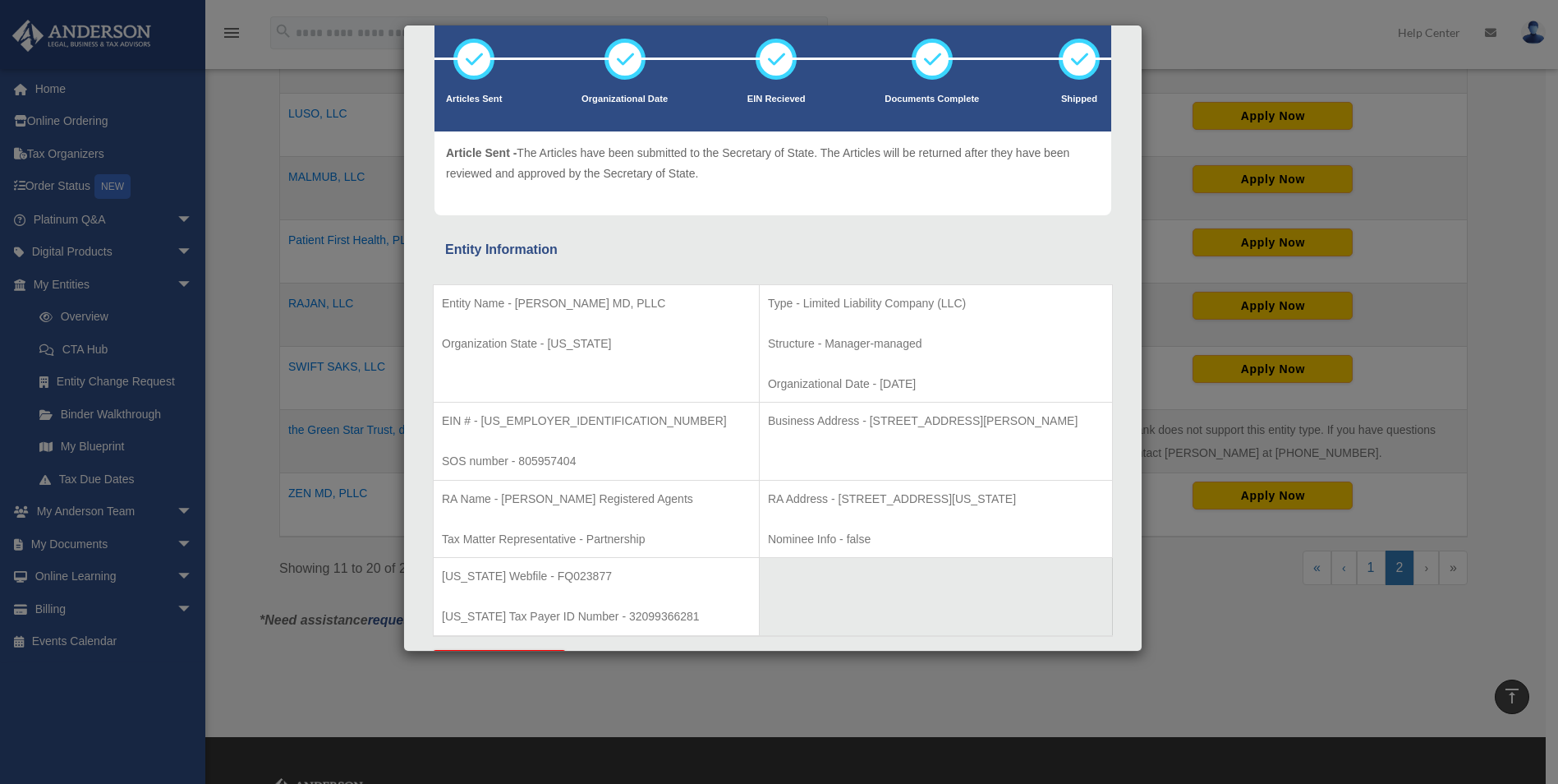
scroll to position [0, 0]
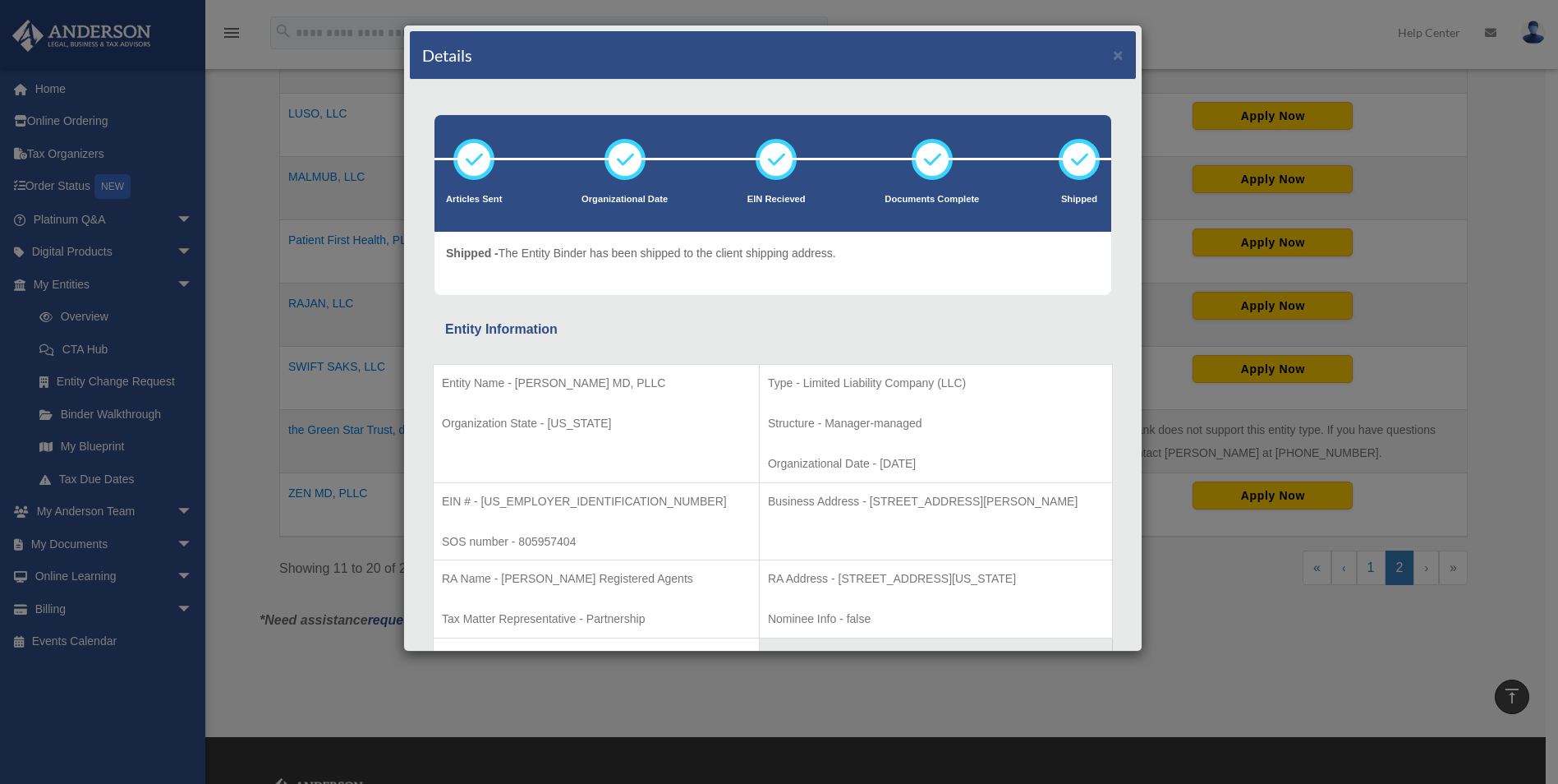
click at [1176, 309] on div "Details × Articles Sent Organizational Date" at bounding box center [779, 392] width 1558 height 784
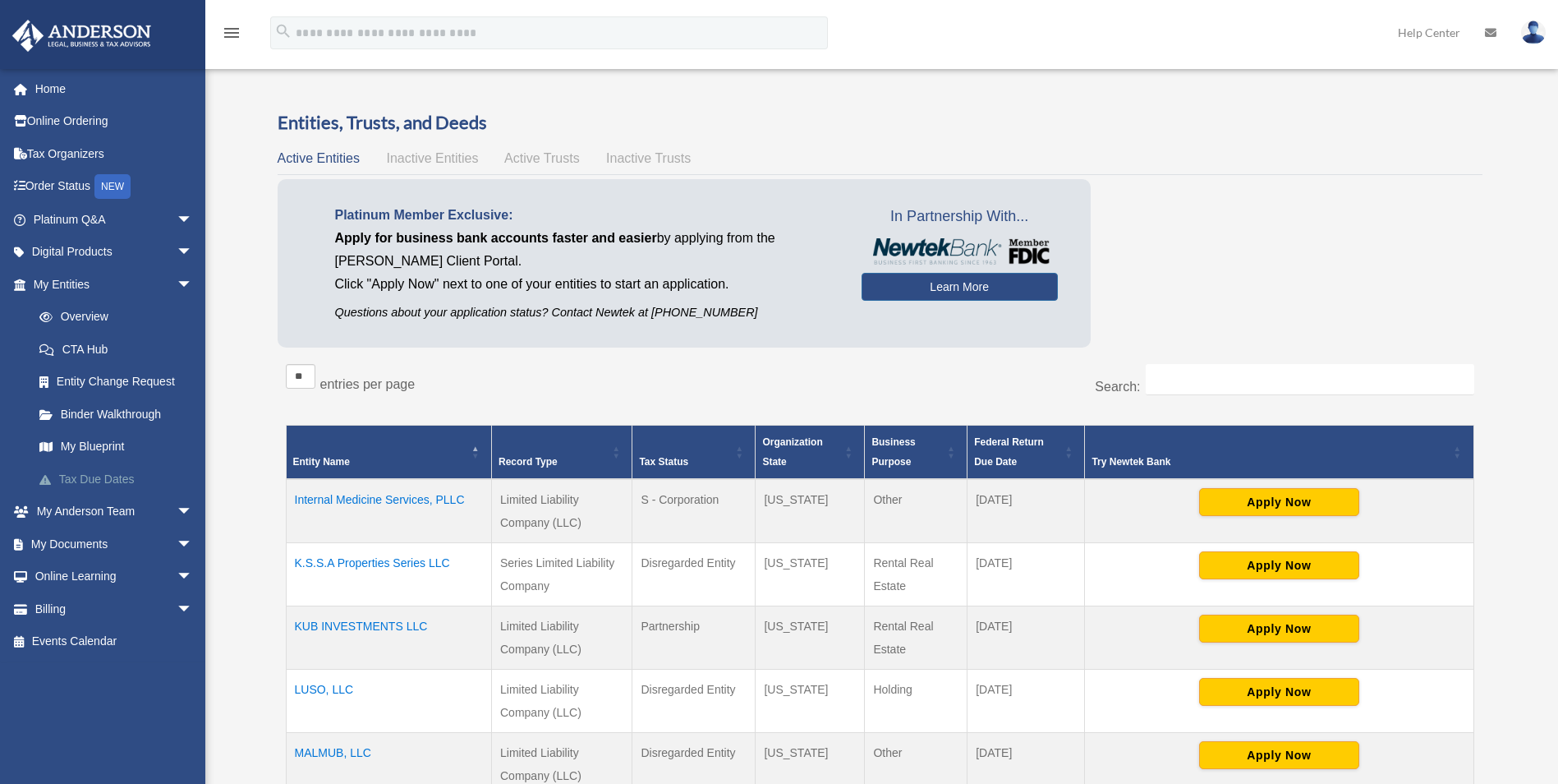
click at [113, 467] on link "Tax Due Dates" at bounding box center [120, 478] width 195 height 33
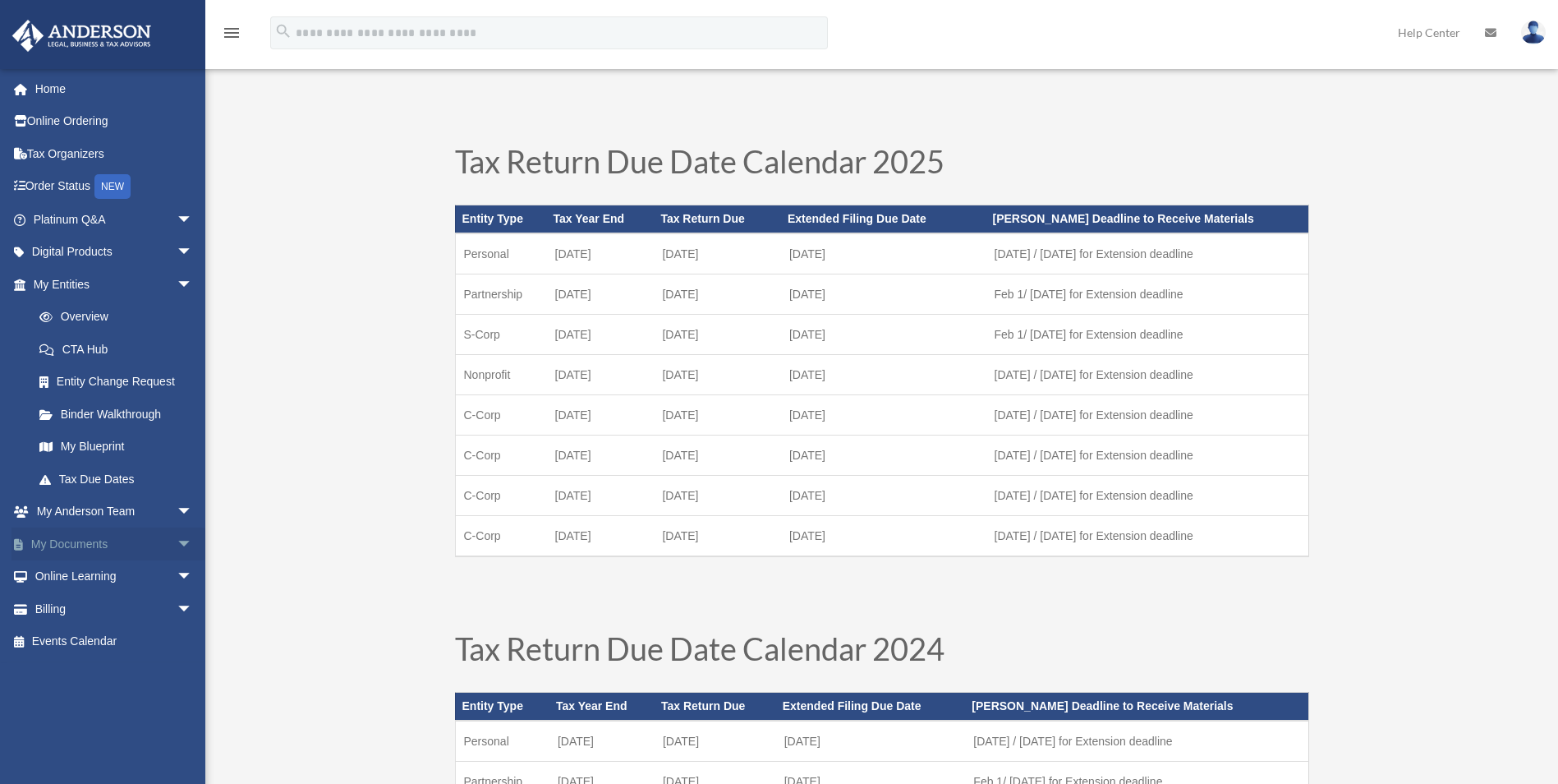
click at [85, 534] on link "My Documents arrow_drop_down" at bounding box center [115, 543] width 206 height 33
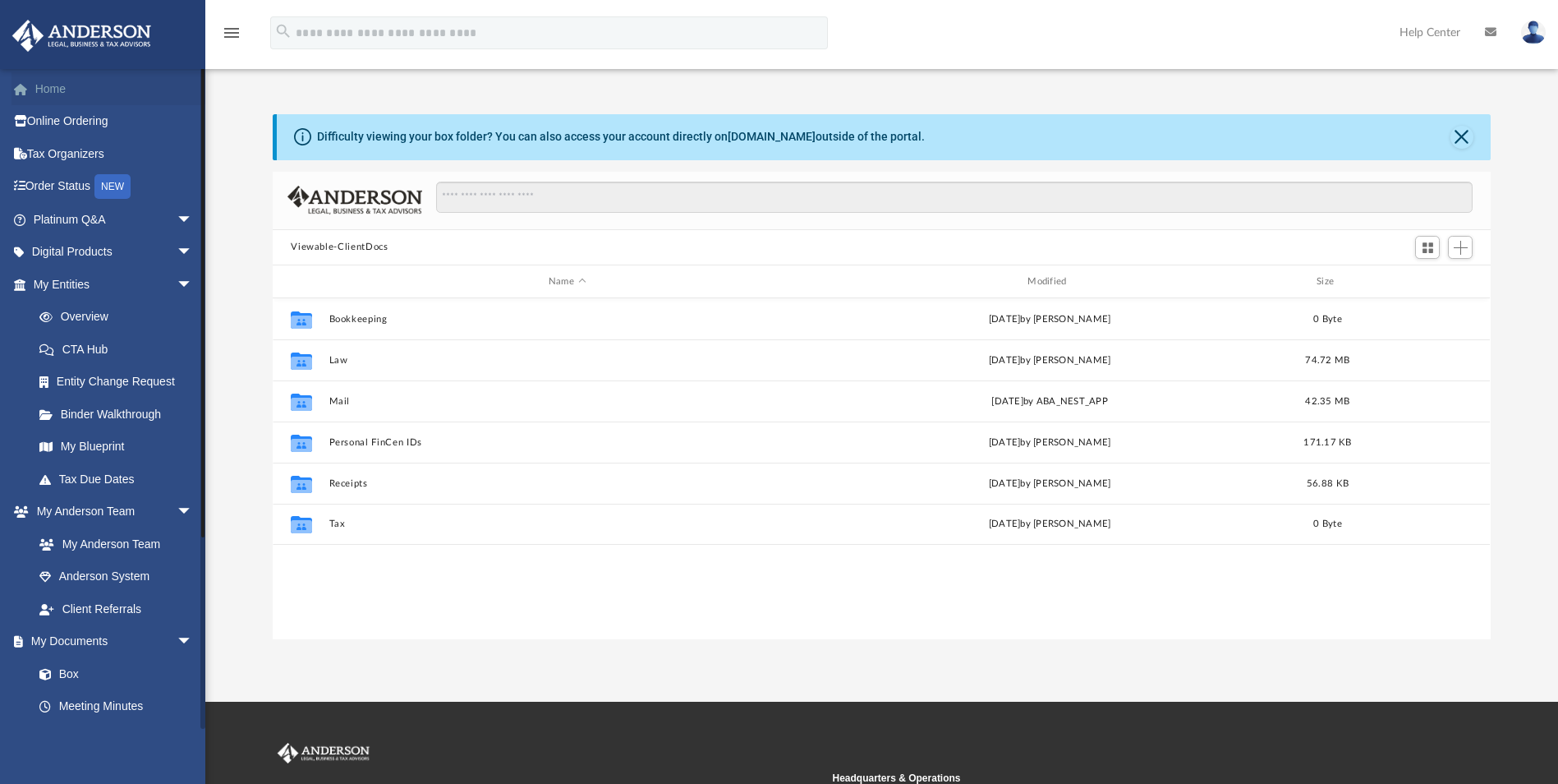
scroll to position [362, 1206]
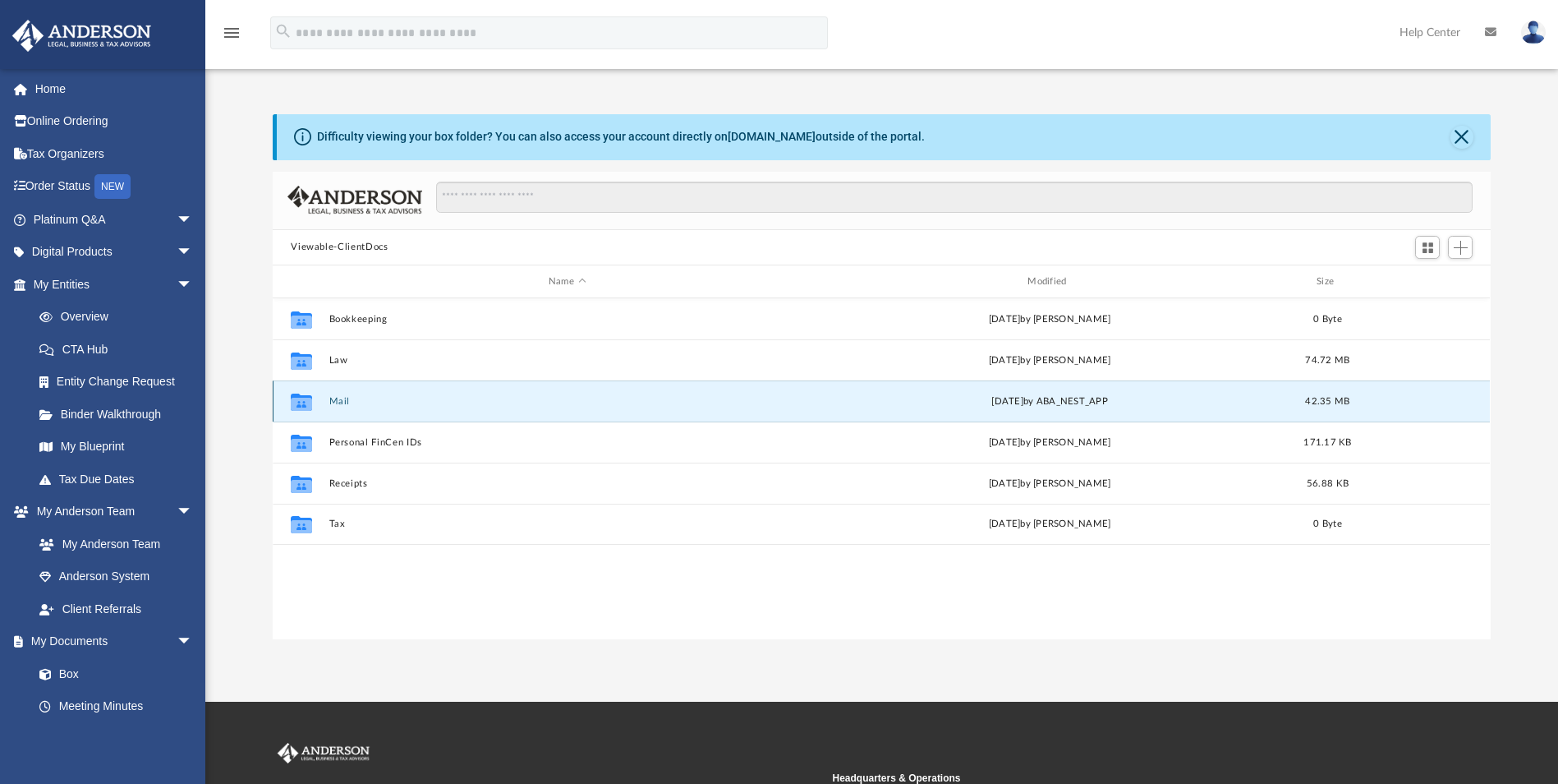
click at [332, 401] on button "Mail" at bounding box center [567, 401] width 476 height 11
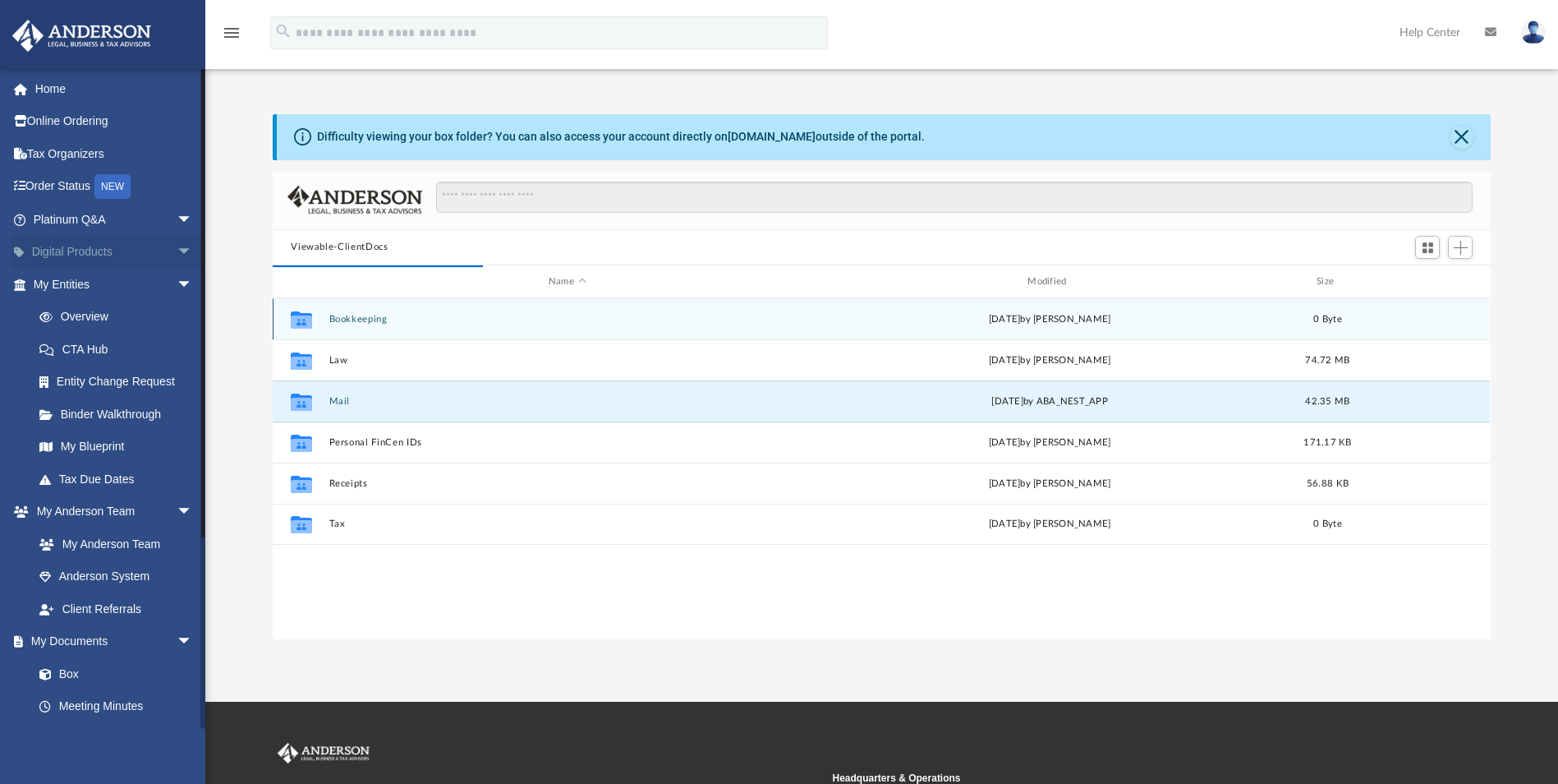
scroll to position [311, 1206]
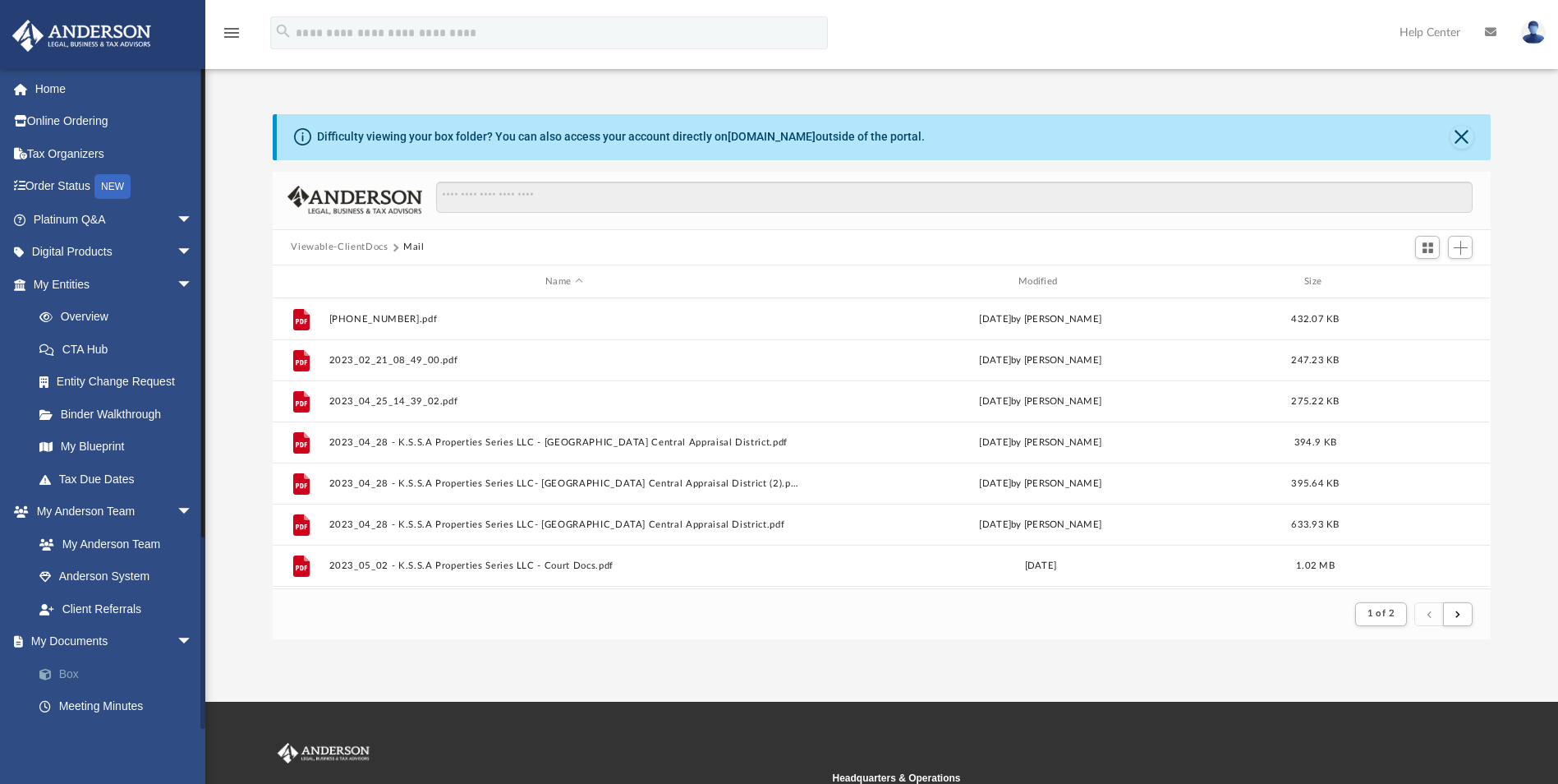
click at [84, 676] on link "Box" at bounding box center [120, 673] width 195 height 33
click at [472, 192] on input "Search files and folders" at bounding box center [954, 197] width 1037 height 31
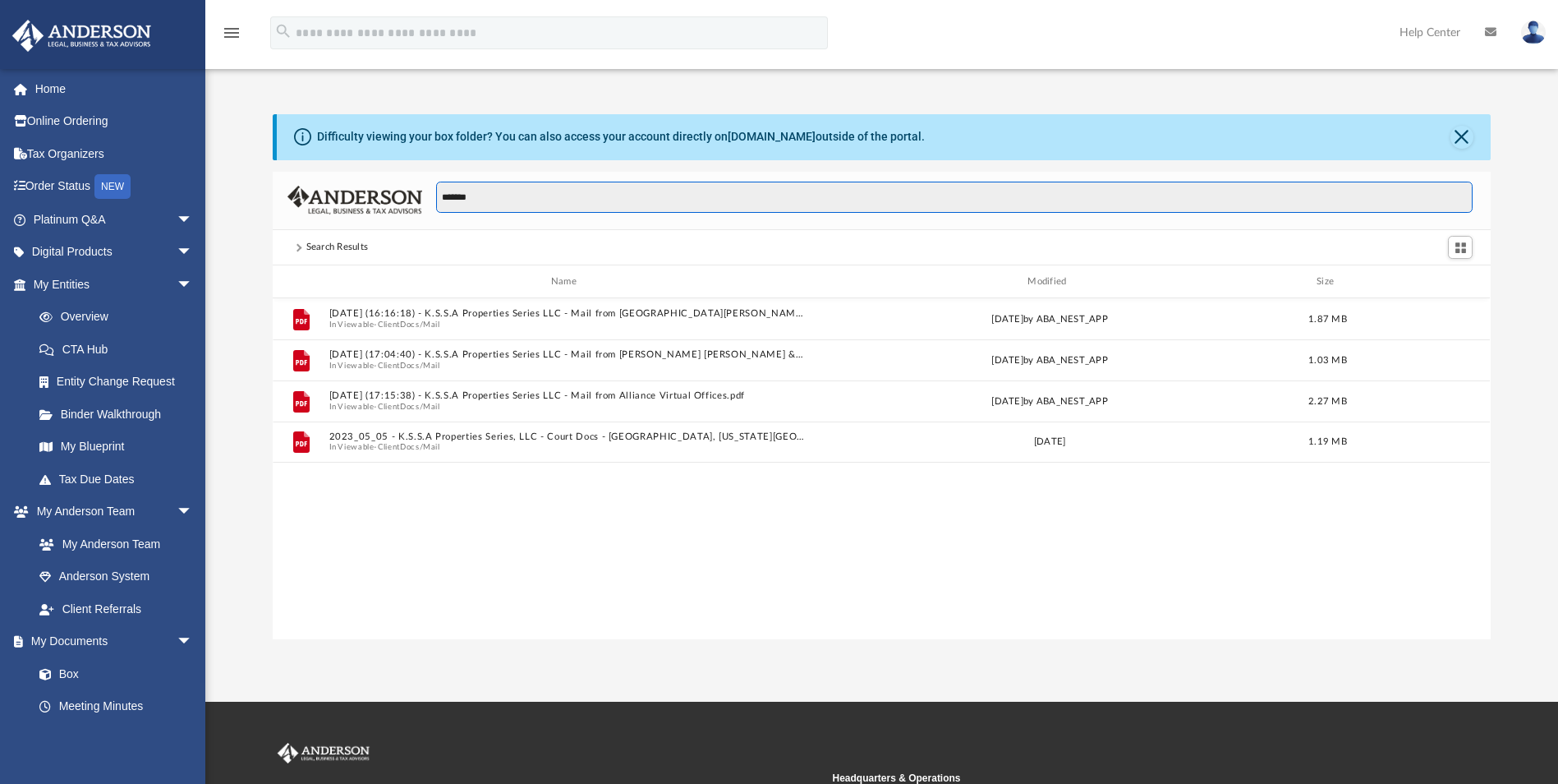
scroll to position [362, 1206]
type input "******"
click at [83, 289] on link "My Entities arrow_drop_down" at bounding box center [115, 284] width 206 height 33
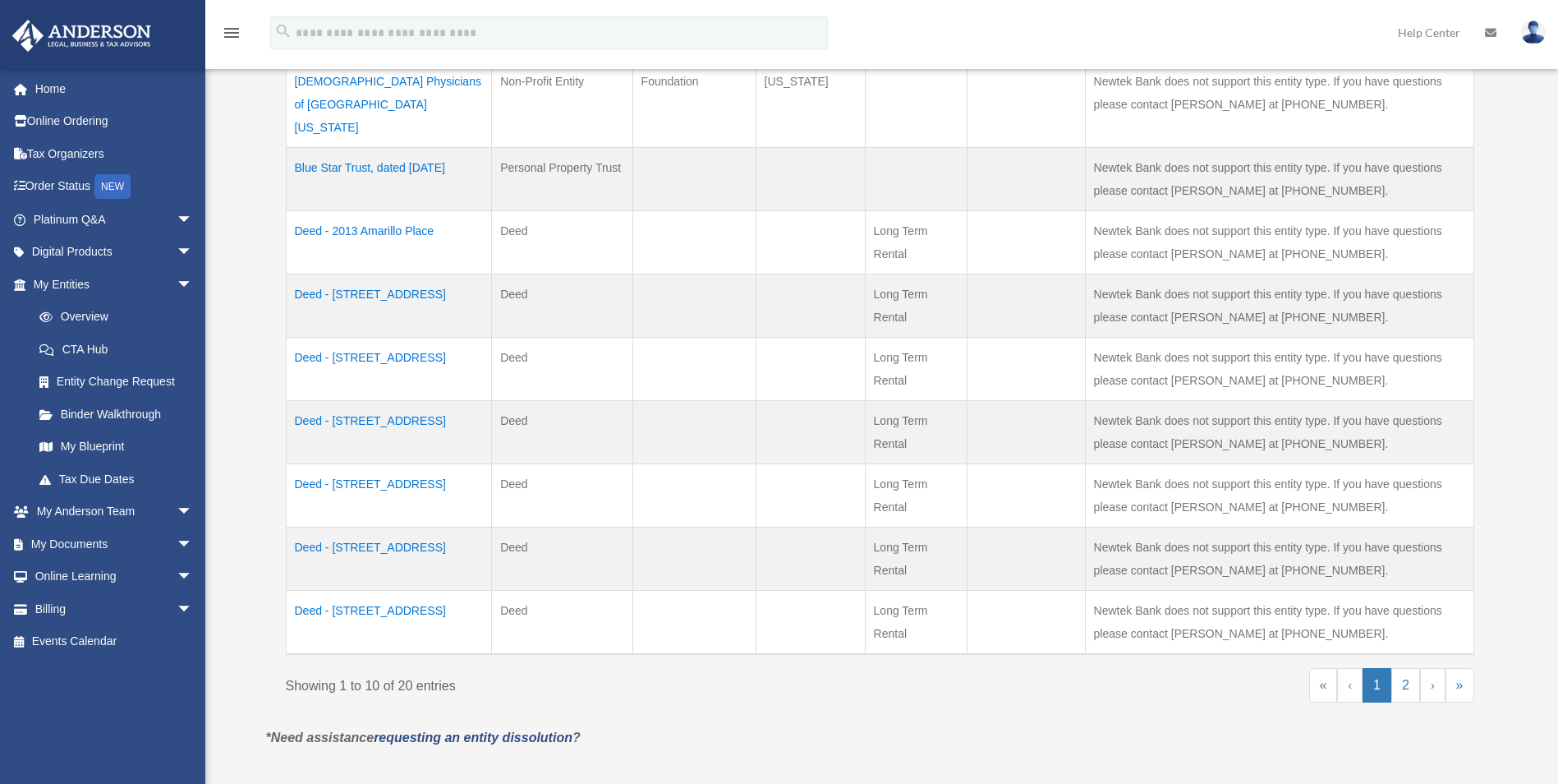
scroll to position [575, 0]
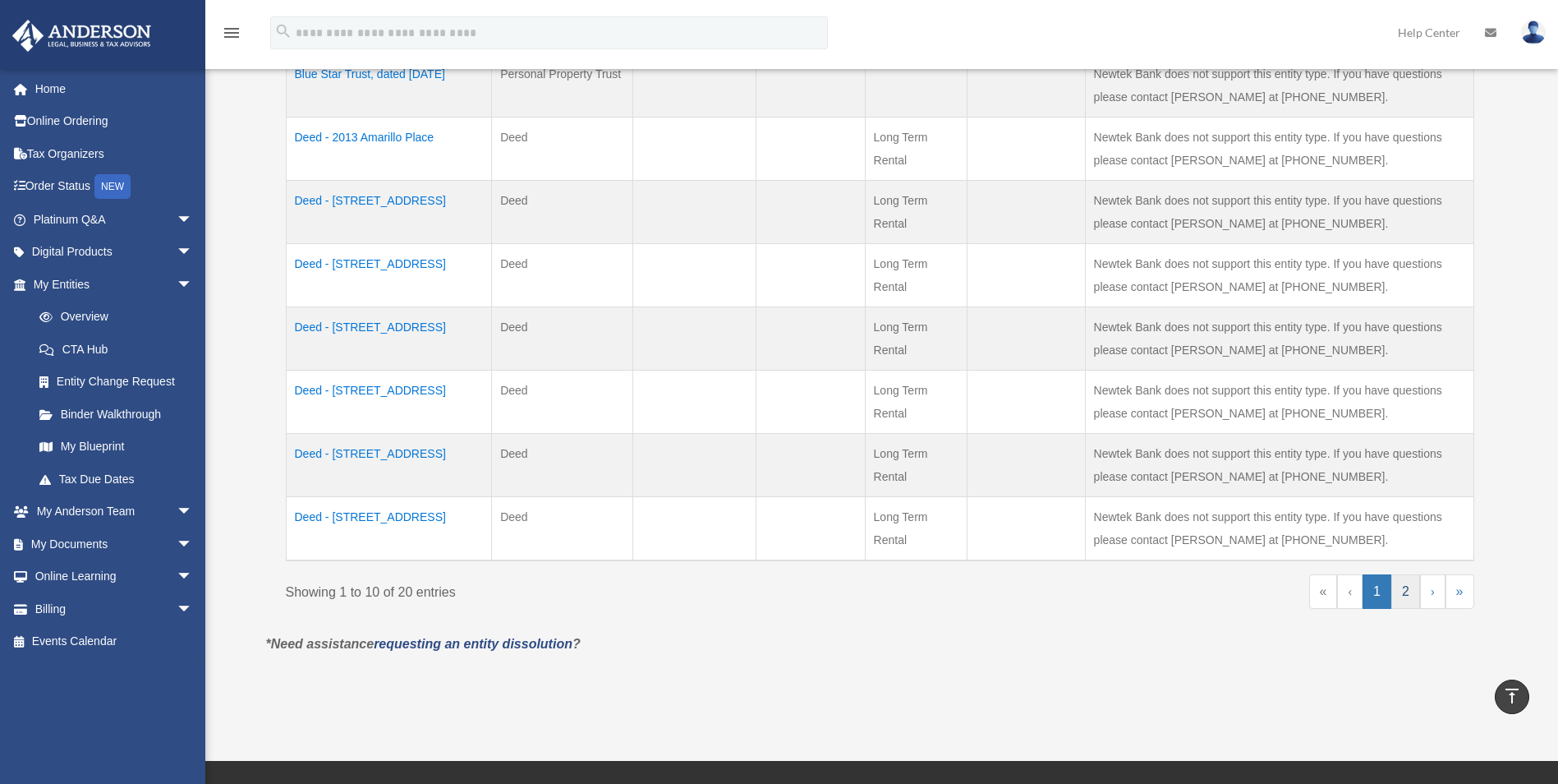
click at [1416, 574] on link "2" at bounding box center [1406, 591] width 29 height 35
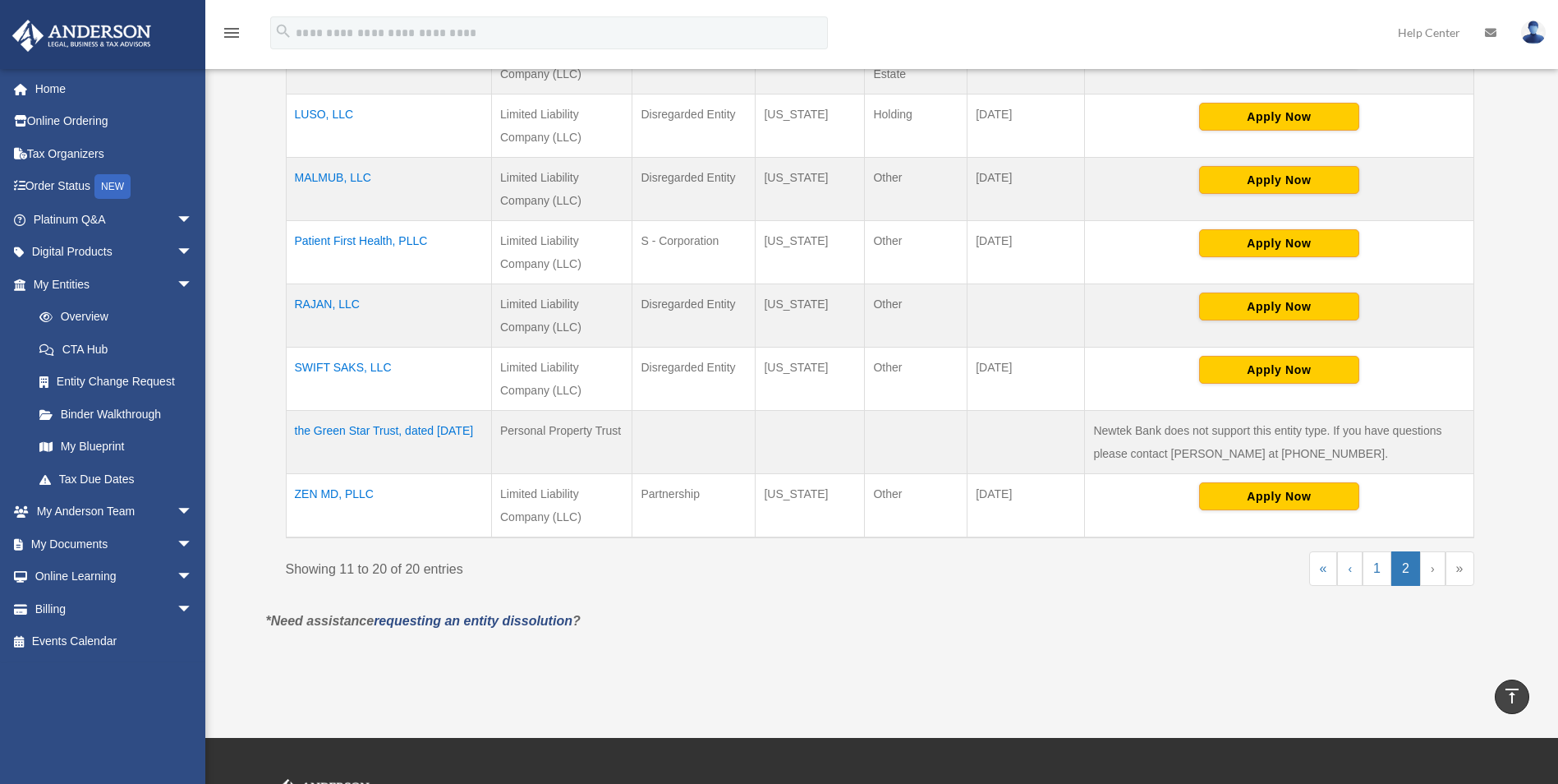
click at [358, 500] on td "ZEN MD, PLLC" at bounding box center [389, 505] width 206 height 64
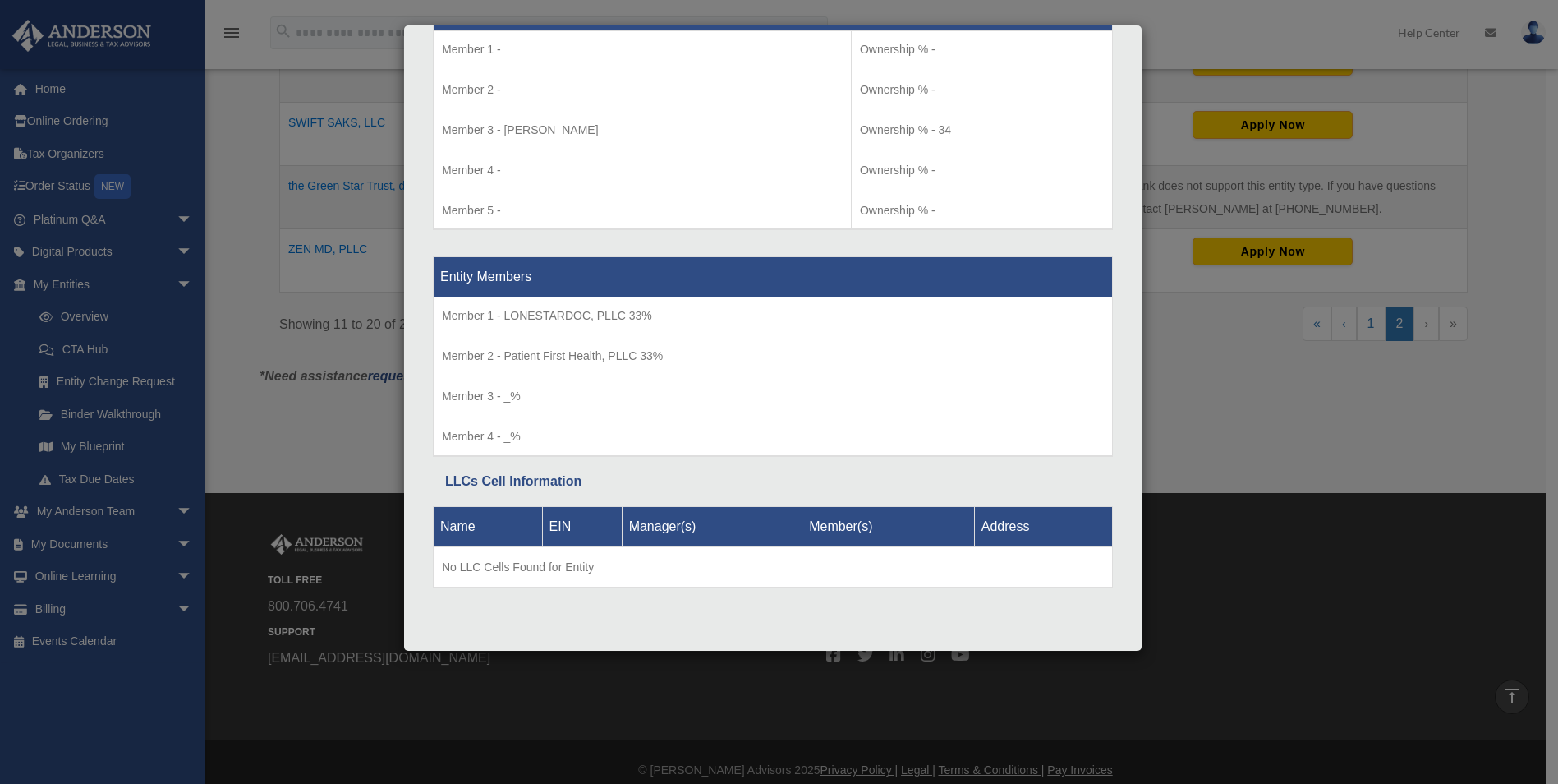
scroll to position [836, 0]
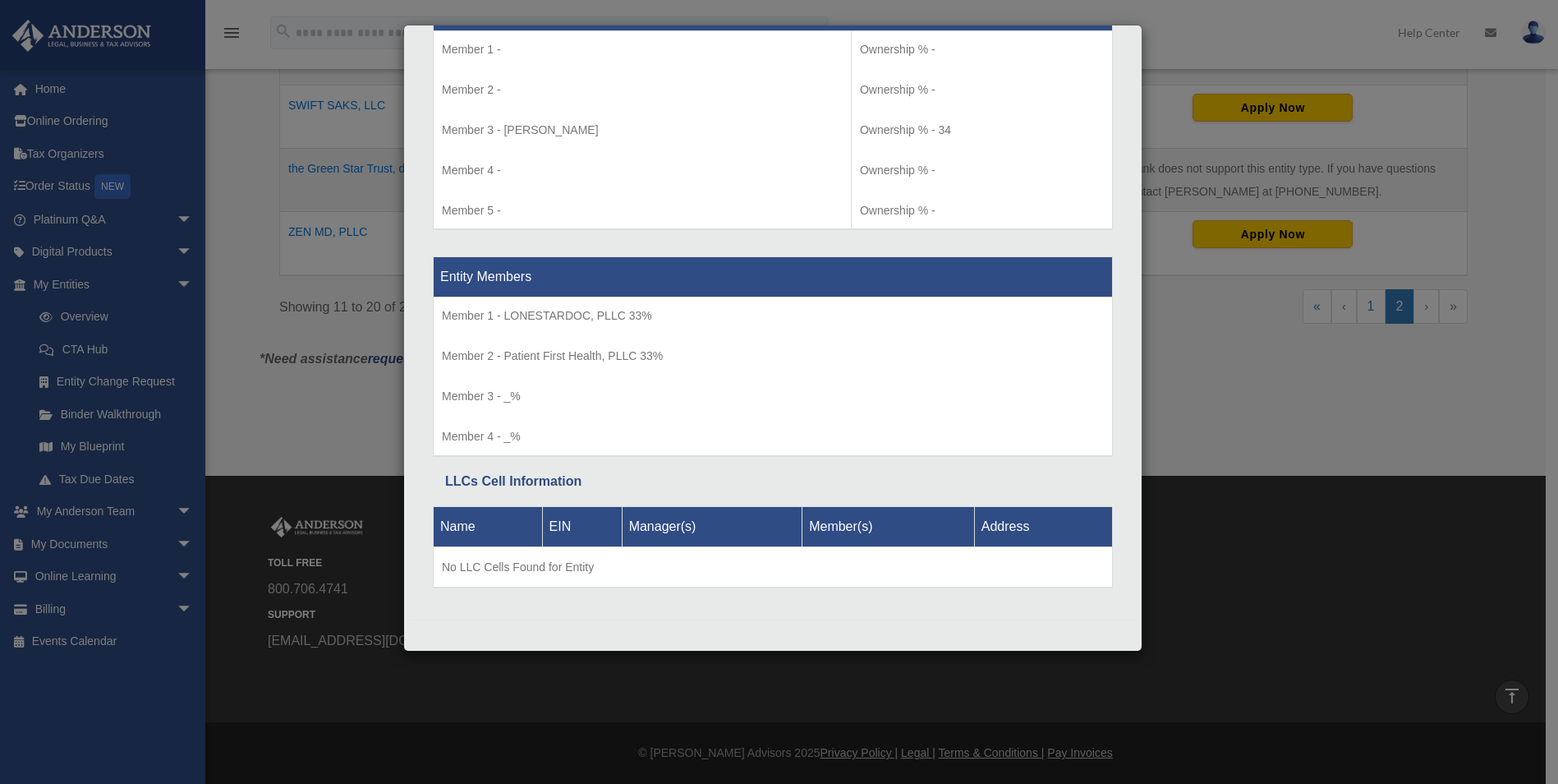
click at [1292, 318] on div "Details × Articles Sent Organizational Date" at bounding box center [779, 392] width 1558 height 784
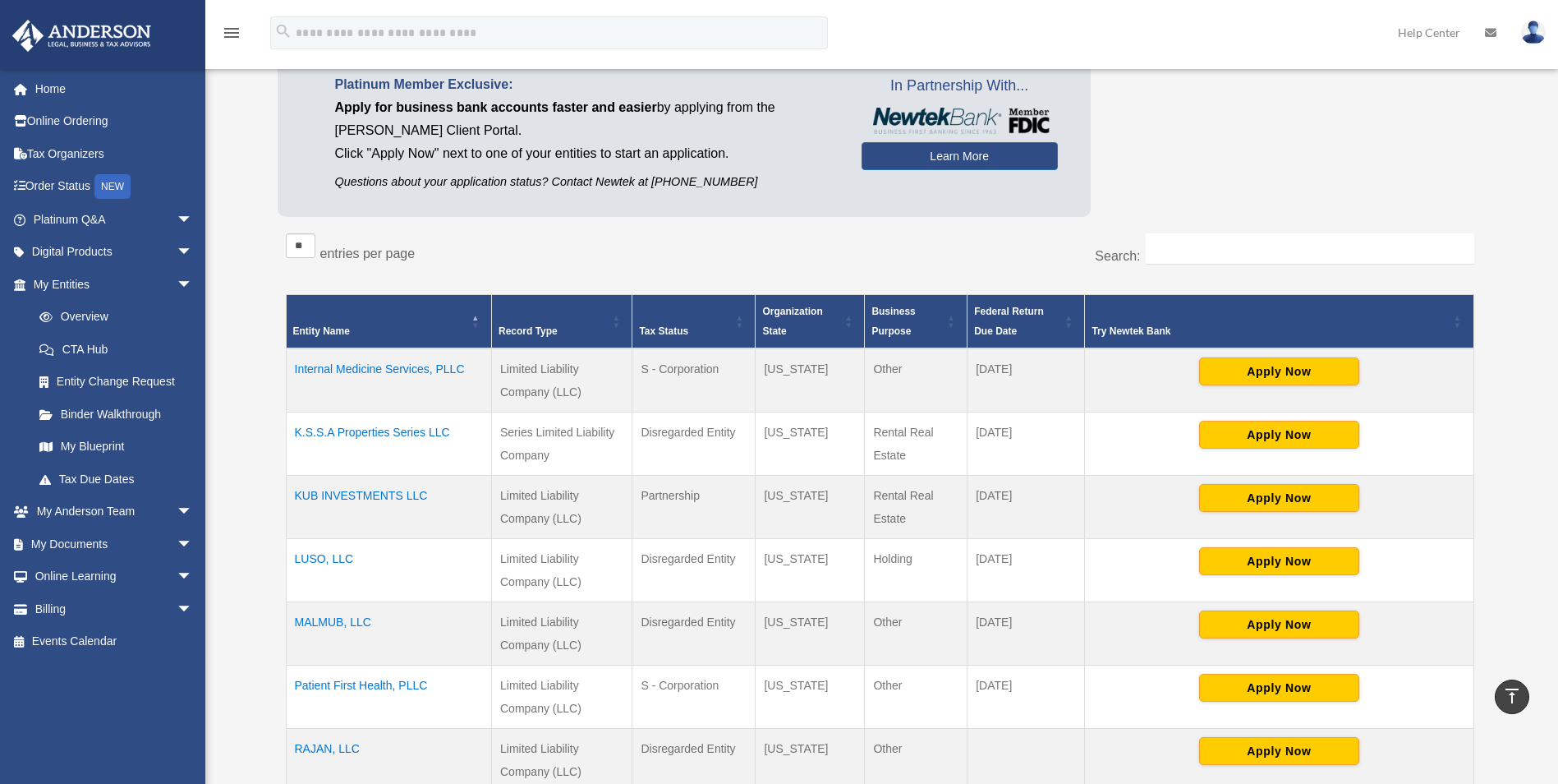
scroll to position [0, 0]
